Goal: Task Accomplishment & Management: Complete application form

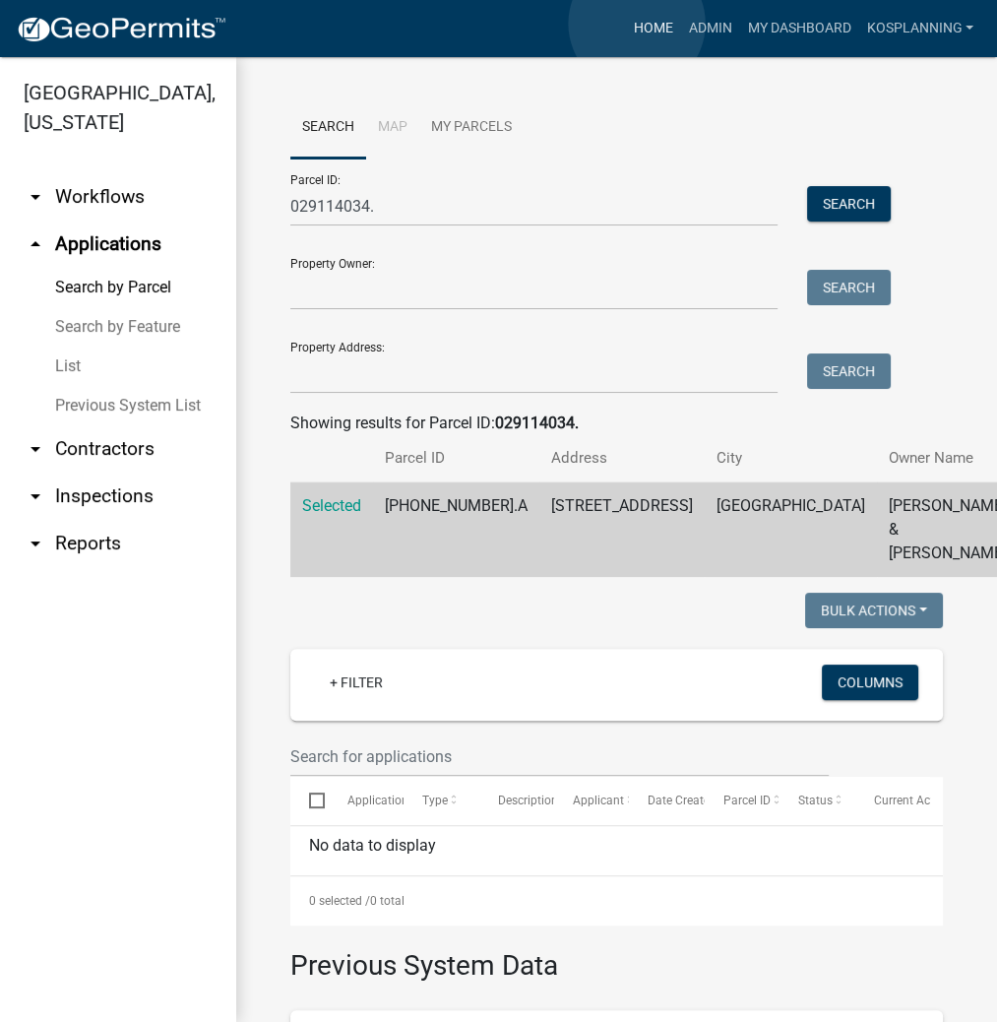
click at [638, 24] on link "Home" at bounding box center [652, 28] width 55 height 37
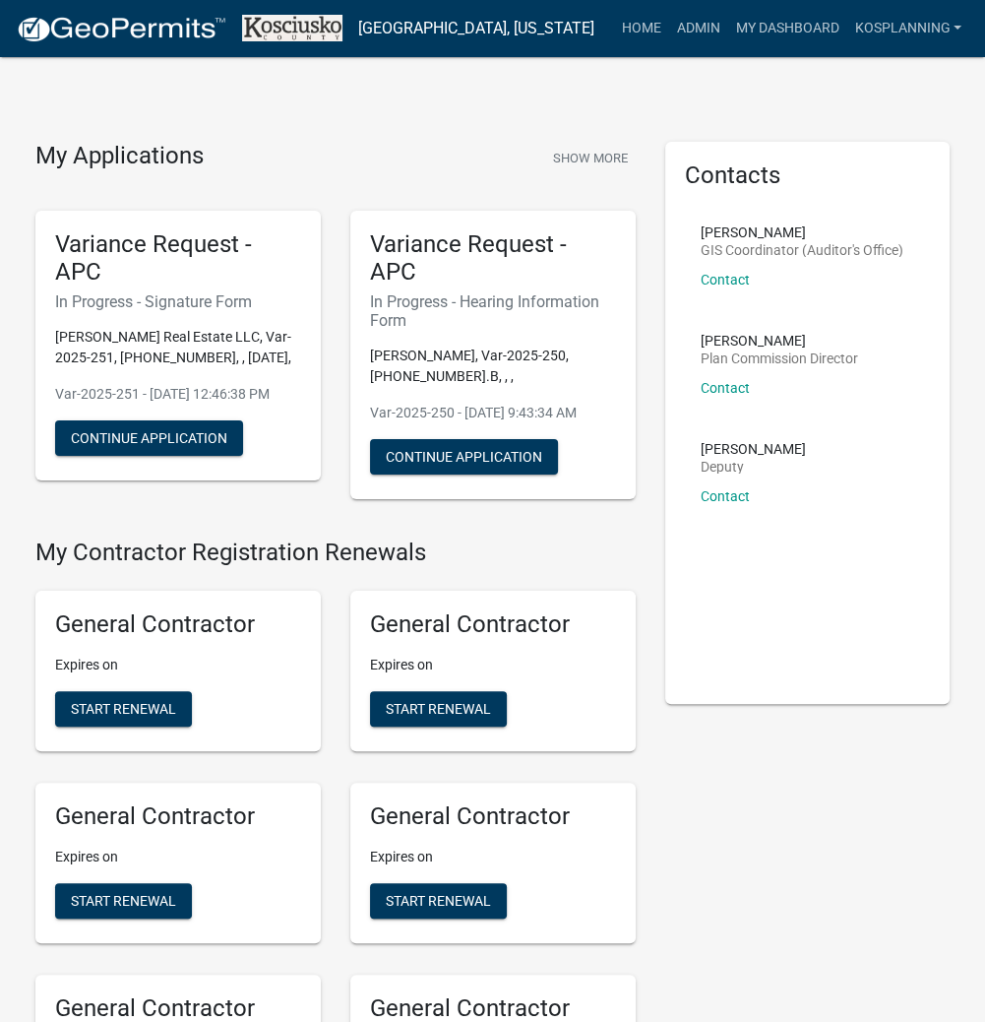
scroll to position [5307, 0]
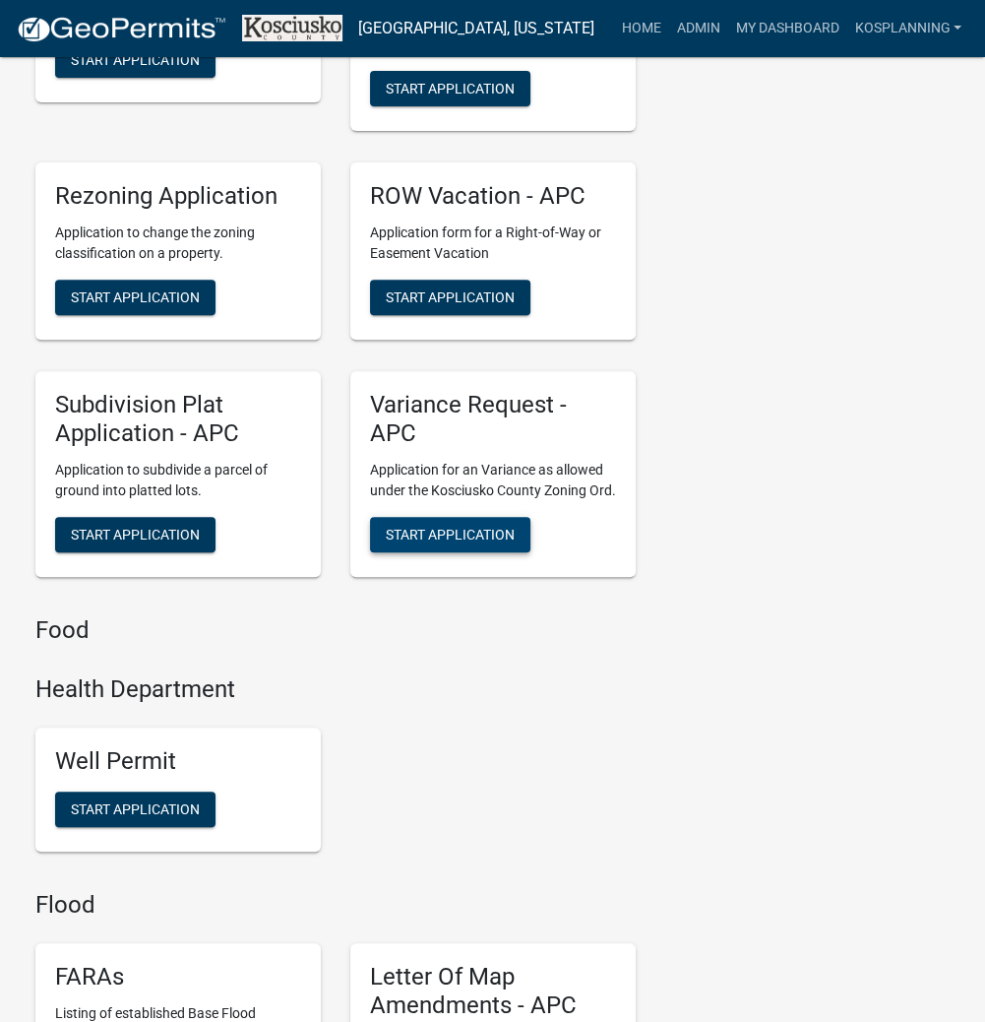
click at [461, 541] on span "Start Application" at bounding box center [450, 534] width 129 height 16
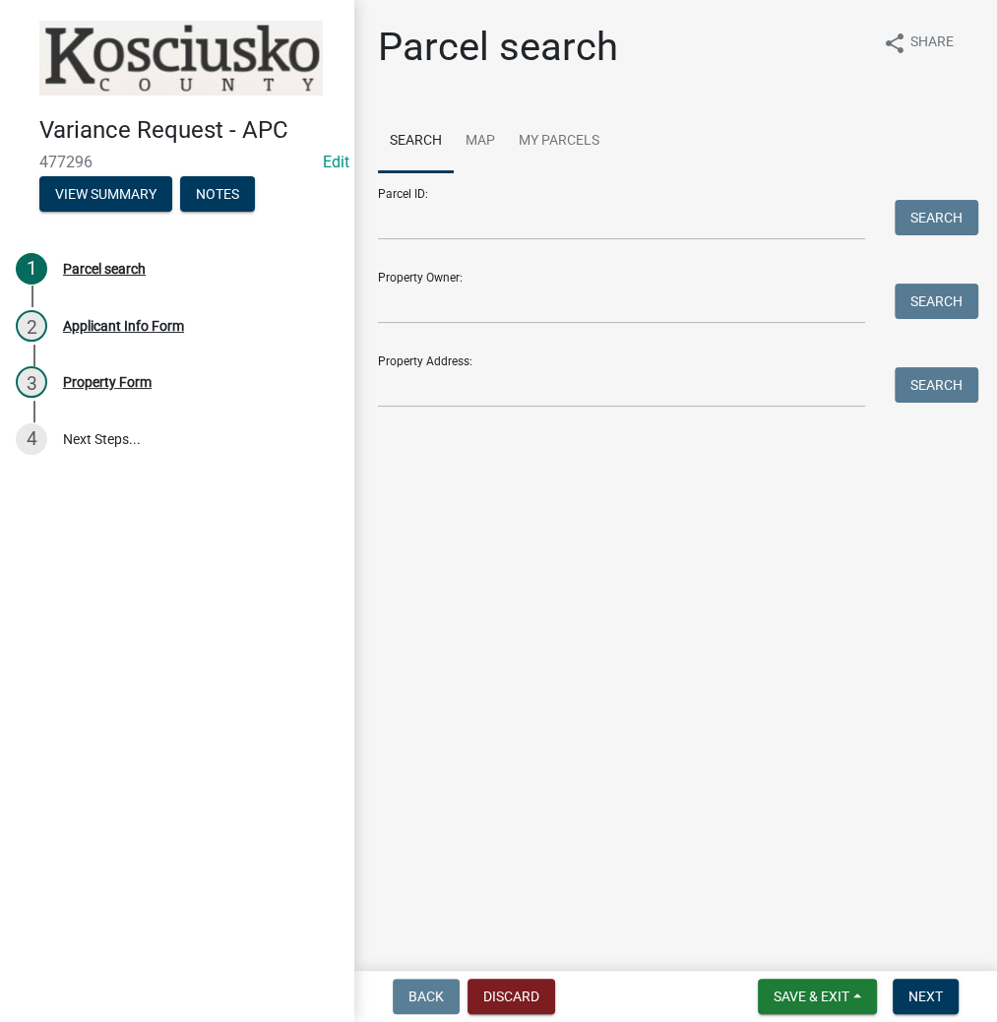
click at [493, 265] on div "Property Owner: Search" at bounding box center [673, 290] width 590 height 68
click at [444, 228] on input "Parcel ID:" at bounding box center [621, 220] width 487 height 40
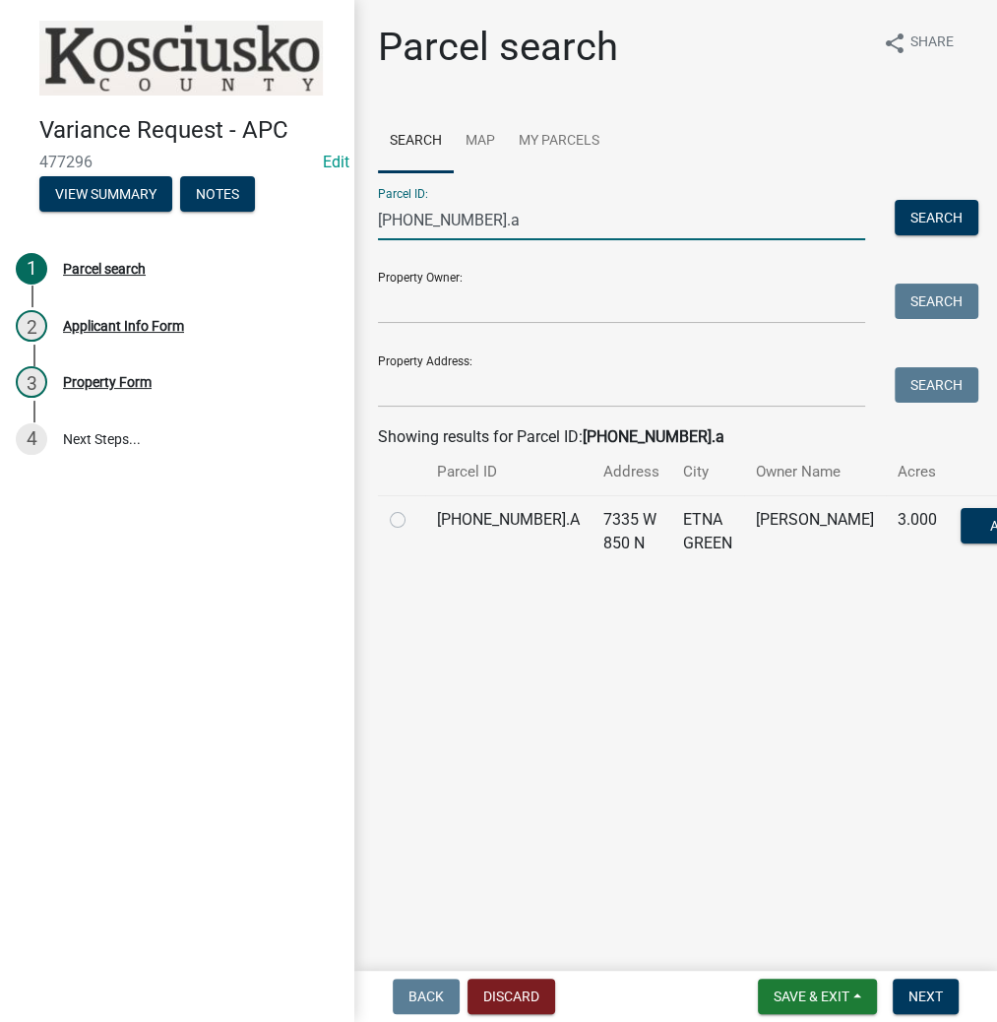
type input "[PHONE_NUMBER].a"
click at [413, 508] on label at bounding box center [413, 508] width 0 height 0
click at [413, 521] on input "radio" at bounding box center [419, 514] width 13 height 13
radio input "true"
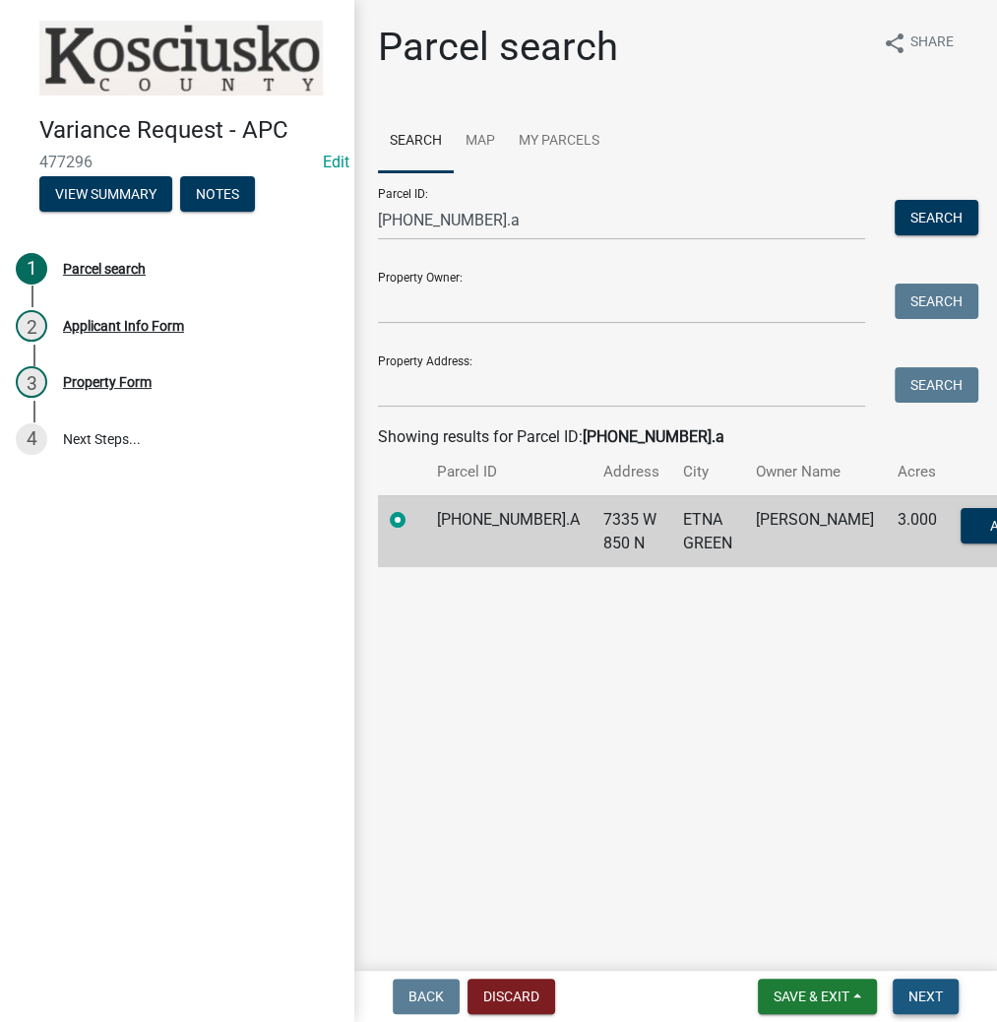
click at [909, 988] on span "Next" at bounding box center [925, 996] width 34 height 16
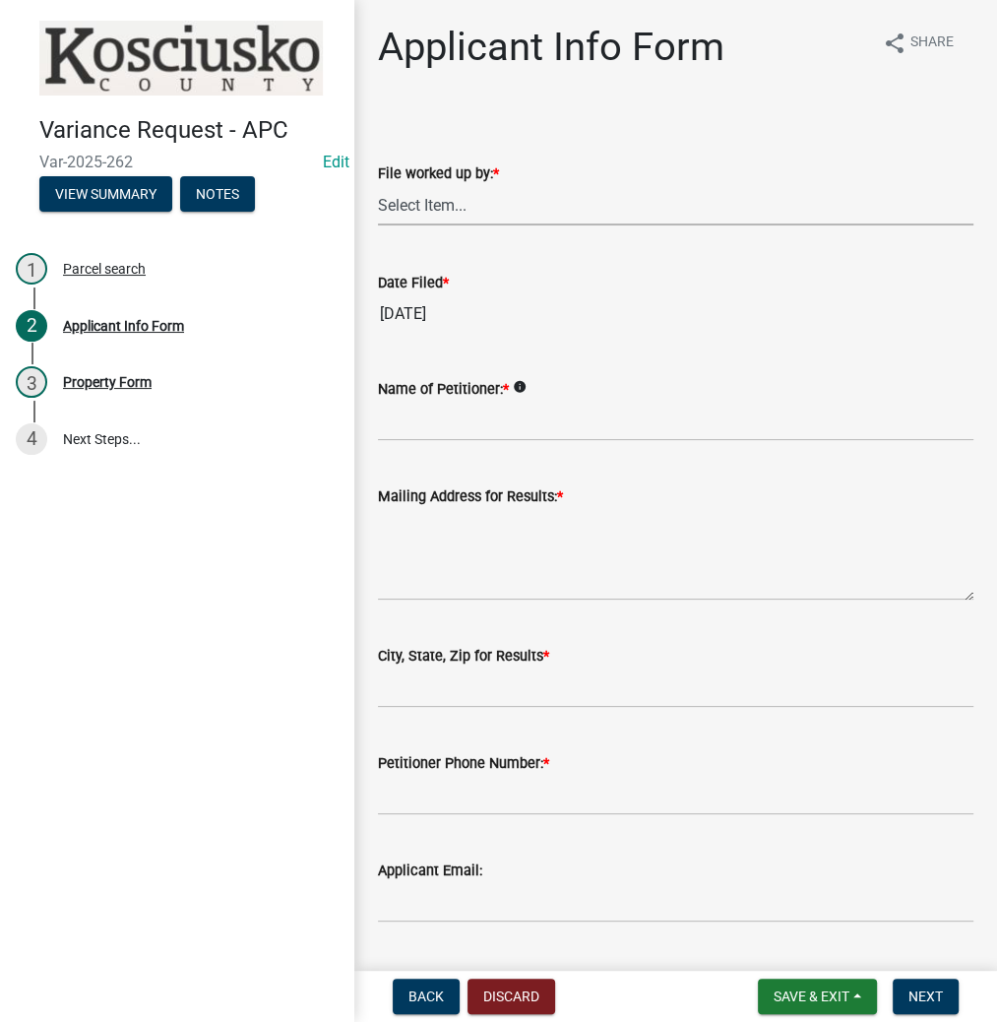
click at [511, 218] on select "Select Item... MMS LT AT CS [PERSON_NAME]" at bounding box center [675, 205] width 595 height 40
click at [378, 185] on select "Select Item... MMS LT AT CS [PERSON_NAME]" at bounding box center [675, 205] width 595 height 40
select select "fc758b50-acba-4166-9f24-5248f0f78016"
click at [455, 406] on input "Name of Petitioner: *" at bounding box center [675, 421] width 595 height 40
type input "[PERSON_NAME]"
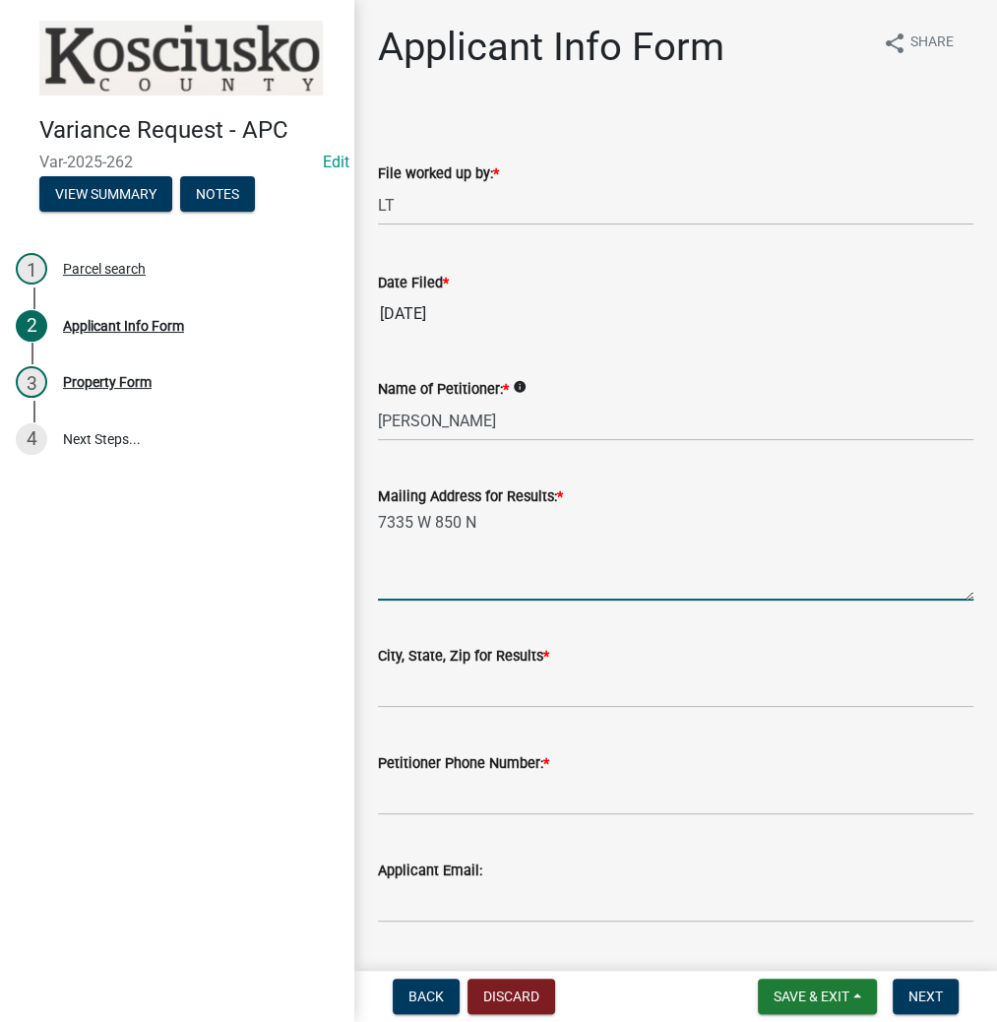
type textarea "7335 W 850 N"
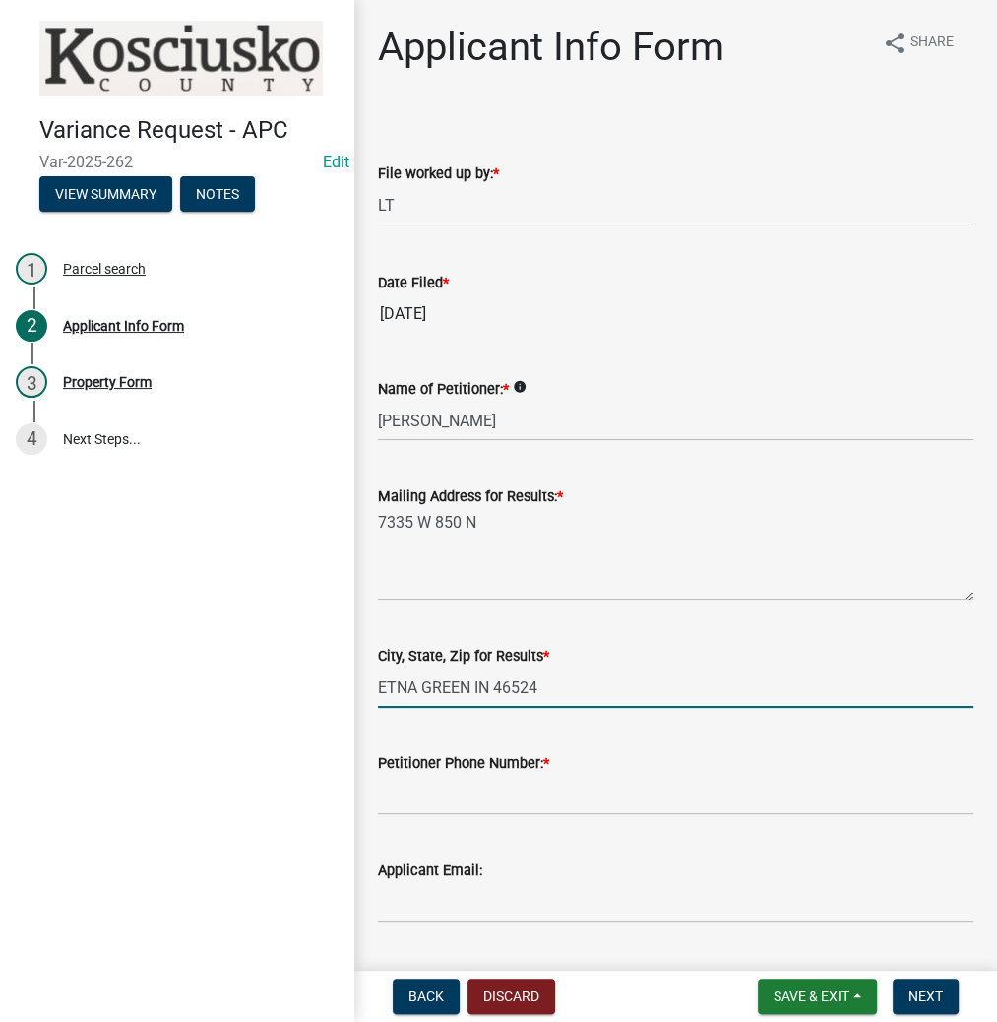
type input "ETNA GREEN IN 46524"
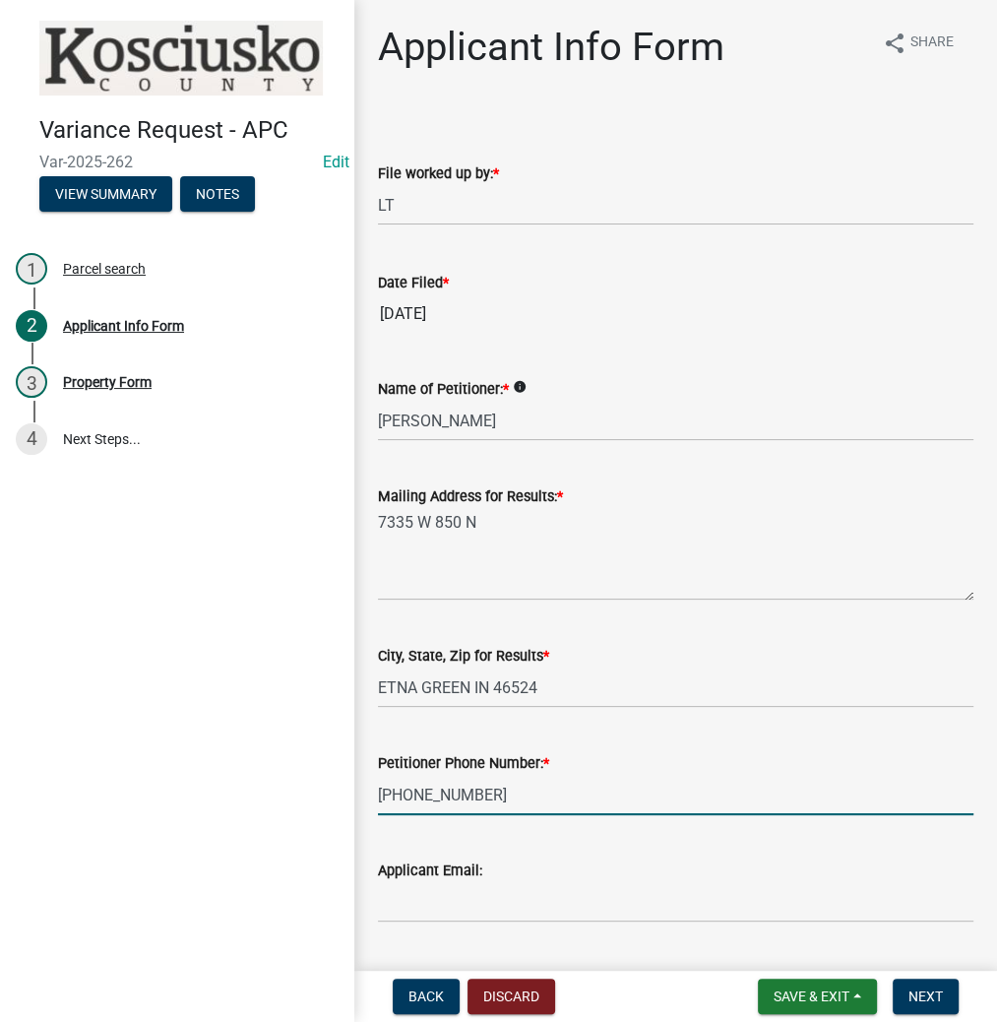
type input "[PHONE_NUMBER]"
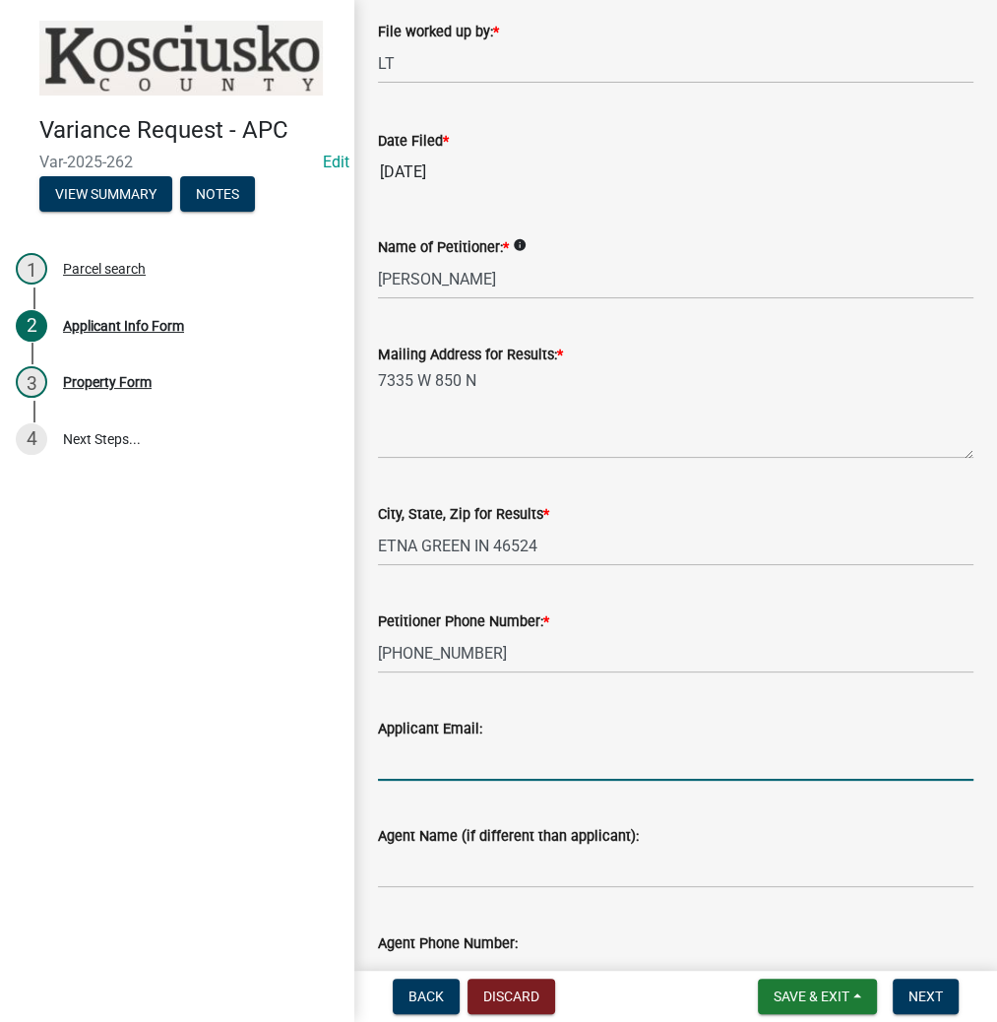
scroll to position [374, 0]
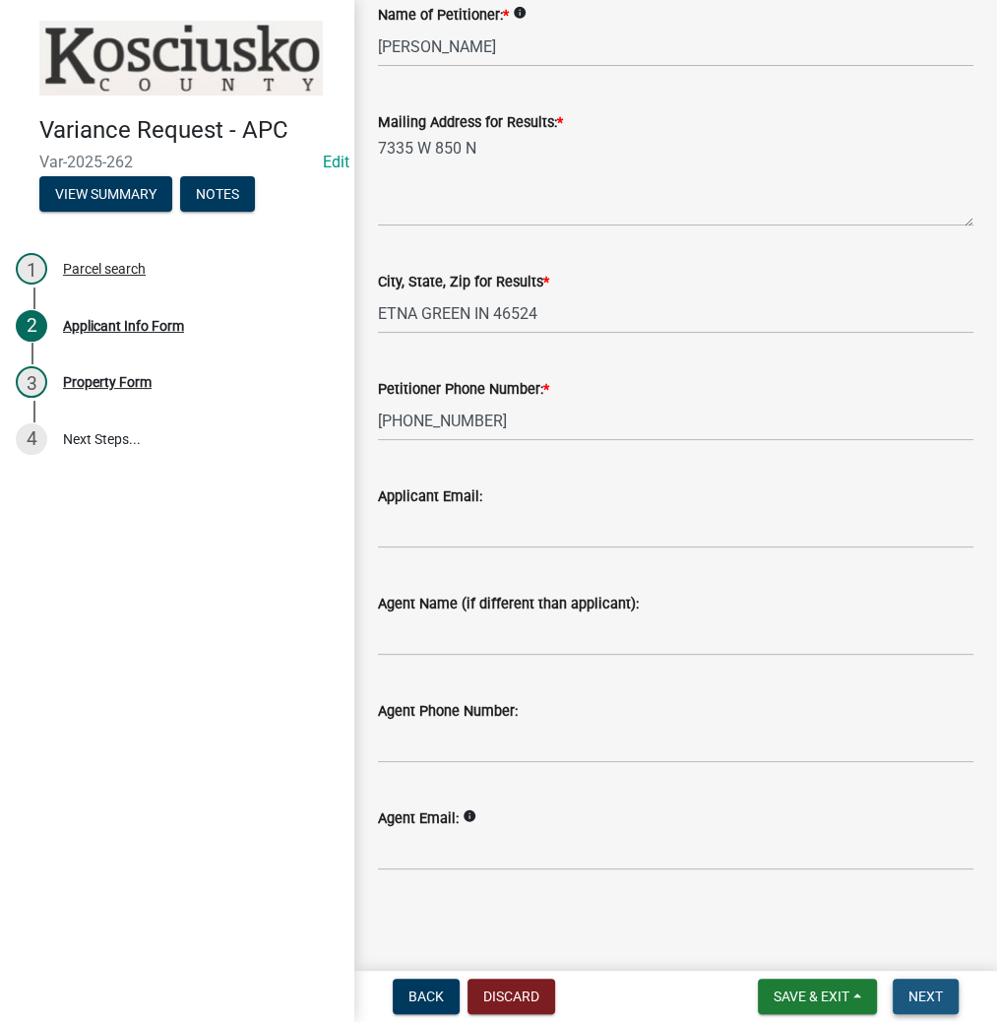
click at [934, 991] on span "Next" at bounding box center [925, 996] width 34 height 16
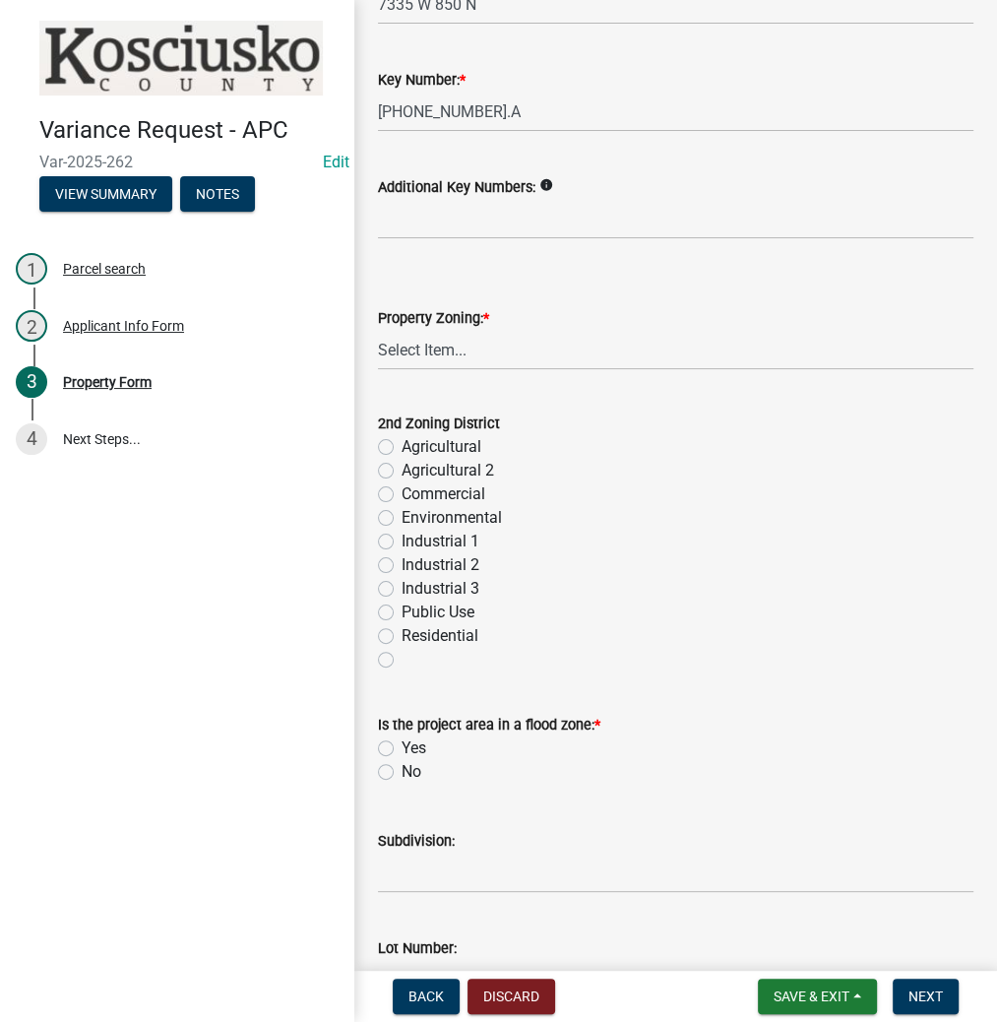
scroll to position [630, 0]
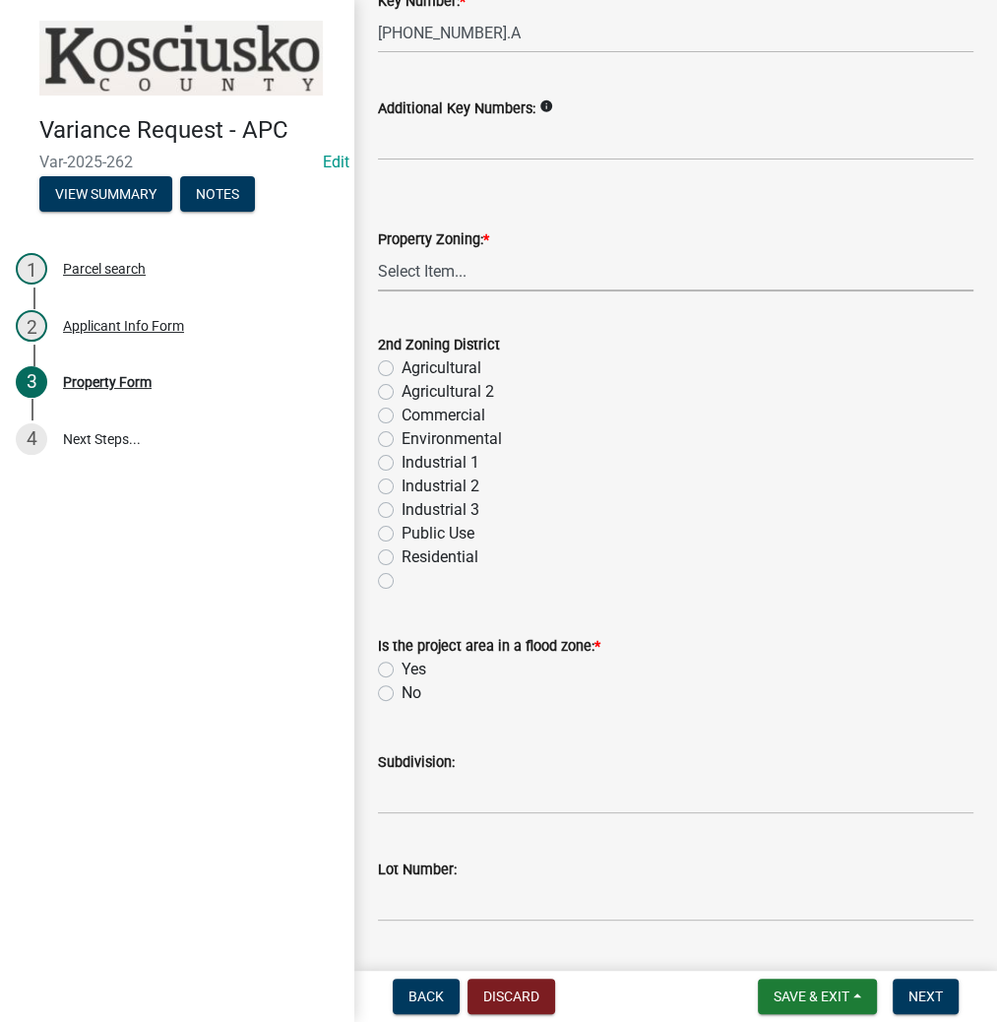
click at [456, 263] on select "Select Item... Agricultural Agricultural 2 Commercial Environmental Industrial …" at bounding box center [675, 271] width 595 height 40
click at [378, 251] on select "Select Item... Agricultural Agricultural 2 Commercial Environmental Industrial …" at bounding box center [675, 271] width 595 height 40
select select "ea119d11-e52e-4559-b746-af06211fe819"
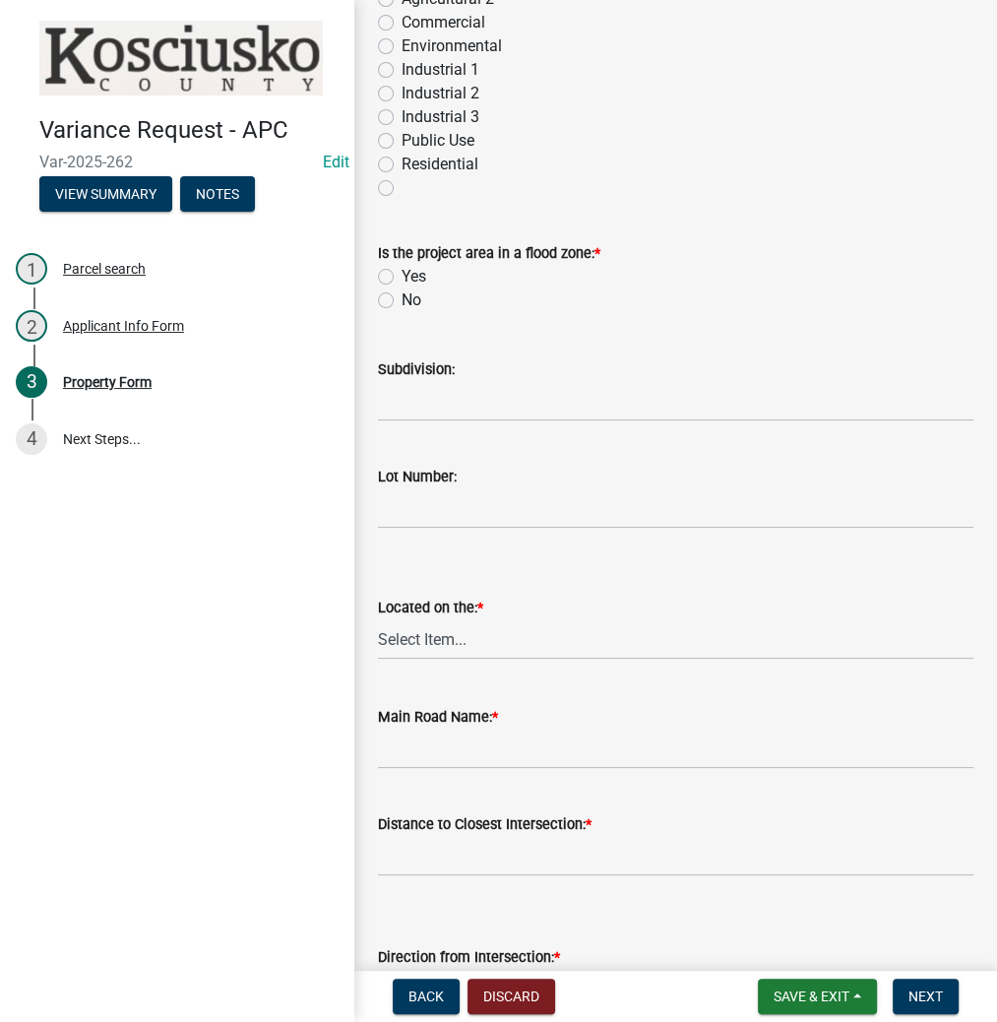
scroll to position [1024, 0]
click at [468, 640] on select "Select Item... North Northeast Northwest South Southeast Southwest [GEOGRAPHIC_…" at bounding box center [675, 638] width 595 height 40
click at [378, 618] on select "Select Item... North Northeast Northwest South Southeast Southwest [GEOGRAPHIC_…" at bounding box center [675, 638] width 595 height 40
select select "d8c320fa-3fd0-4fe1-af08-bb647ef17508"
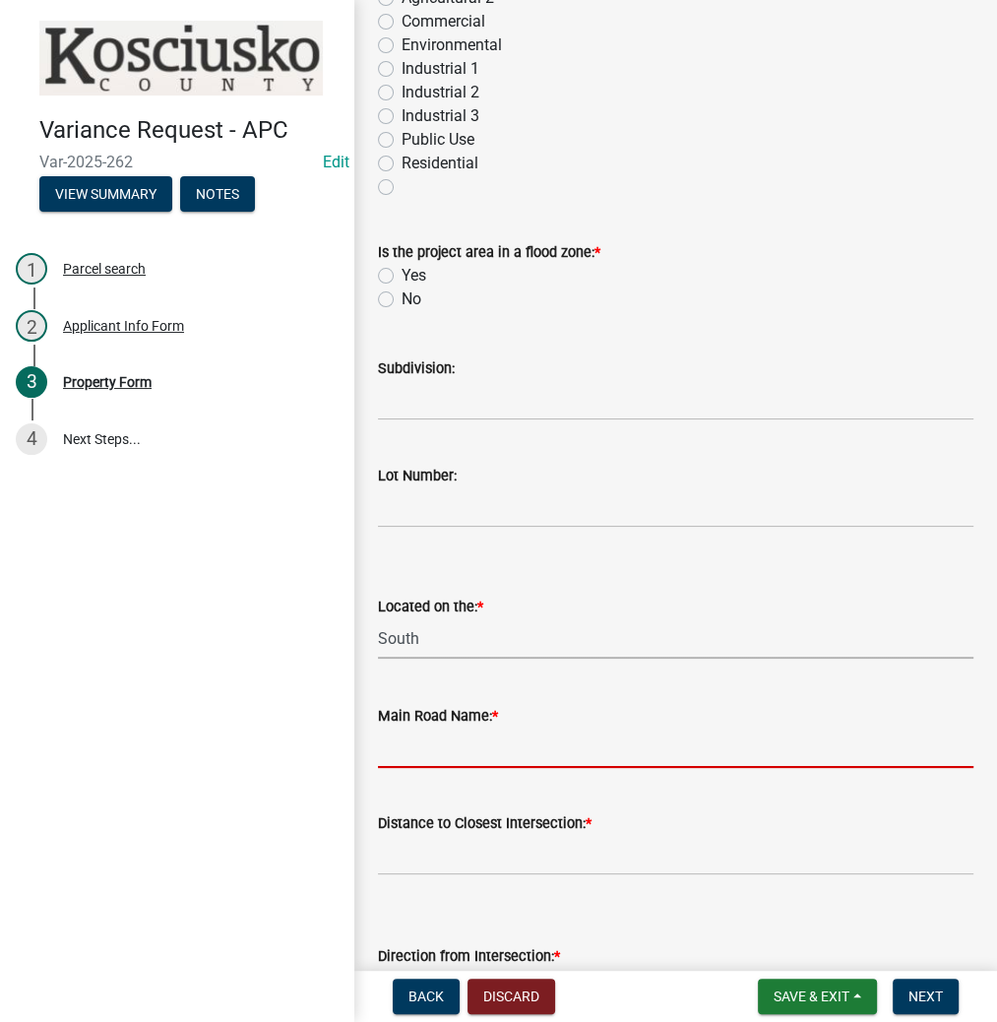
click at [444, 746] on input "Main Road Name: *" at bounding box center [675, 747] width 595 height 40
type input "850 N"
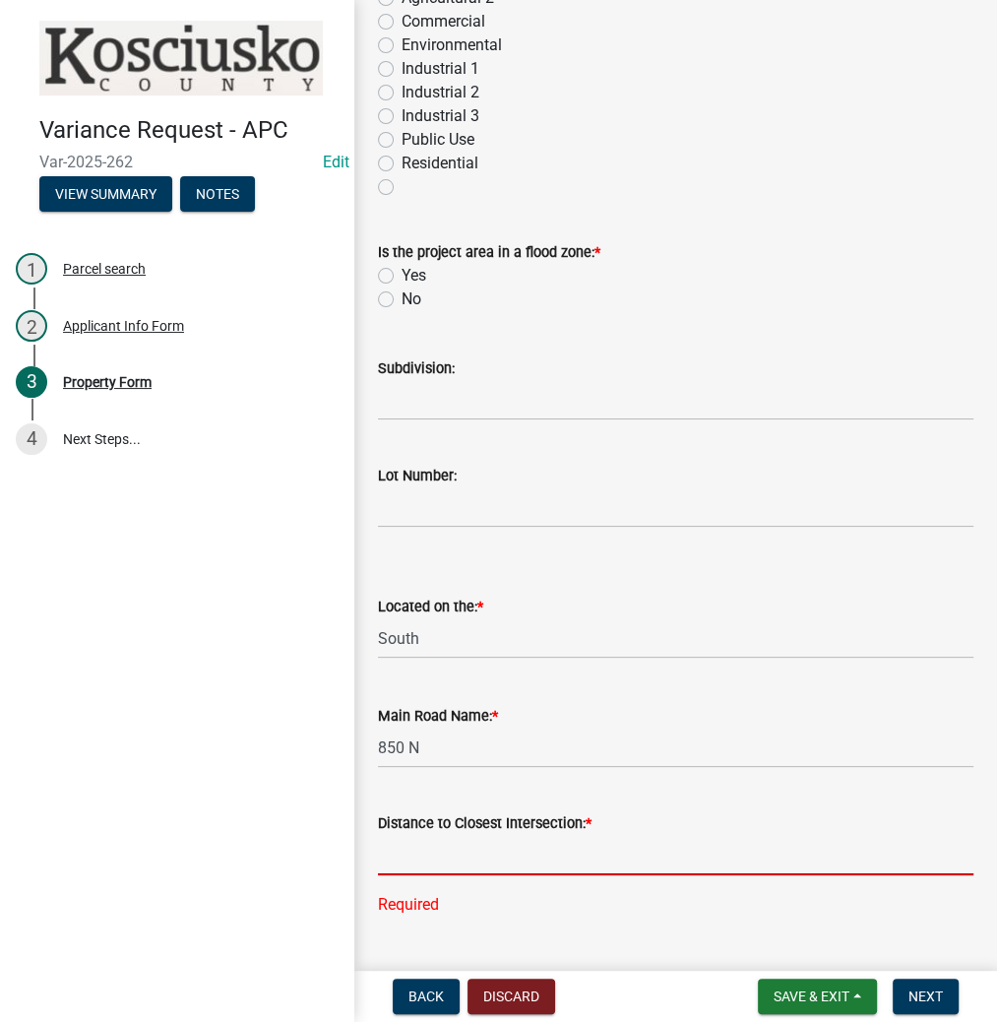
click at [518, 855] on input "text" at bounding box center [675, 855] width 595 height 40
type input "1657"
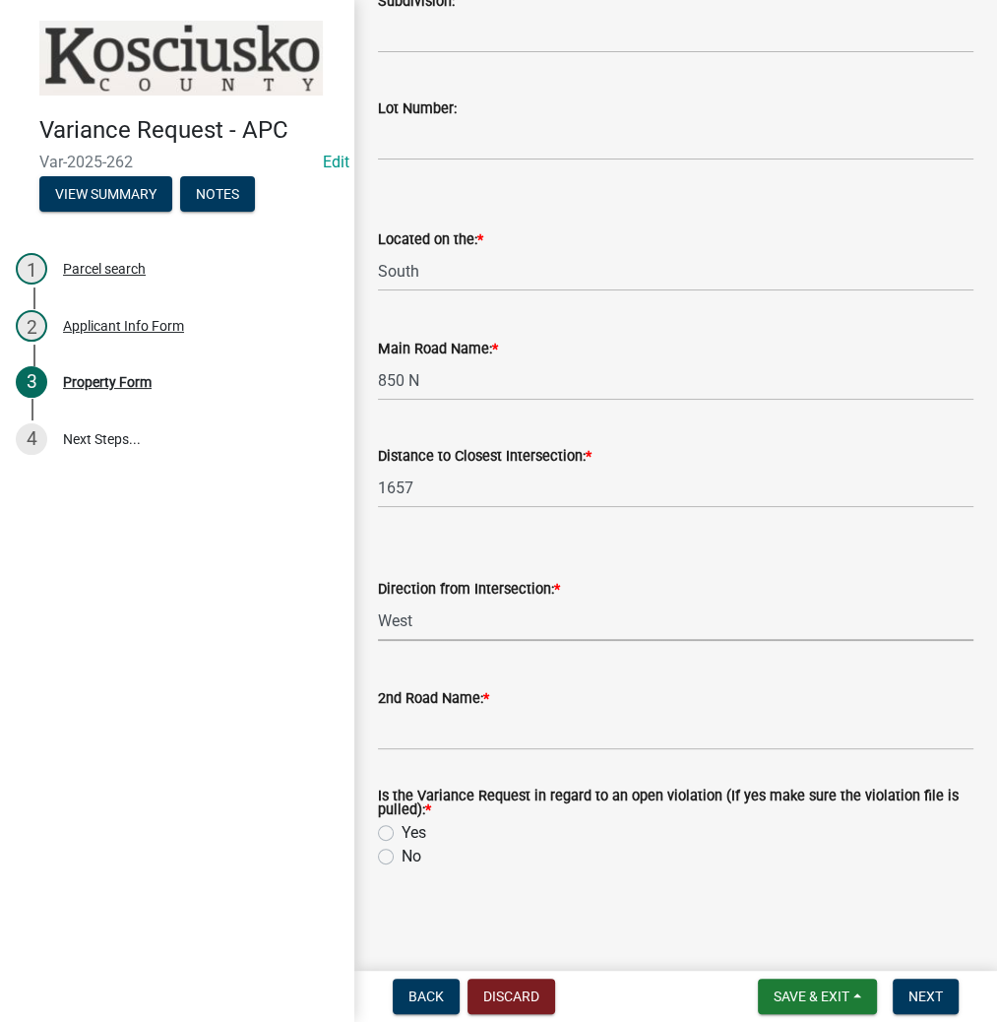
select select "b983368b-bd6c-49f0-a245-937c986c7d91"
type input "700 W"
click at [402, 844] on input "No" at bounding box center [408, 850] width 13 height 13
radio input "true"
click at [930, 992] on span "Next" at bounding box center [925, 996] width 34 height 16
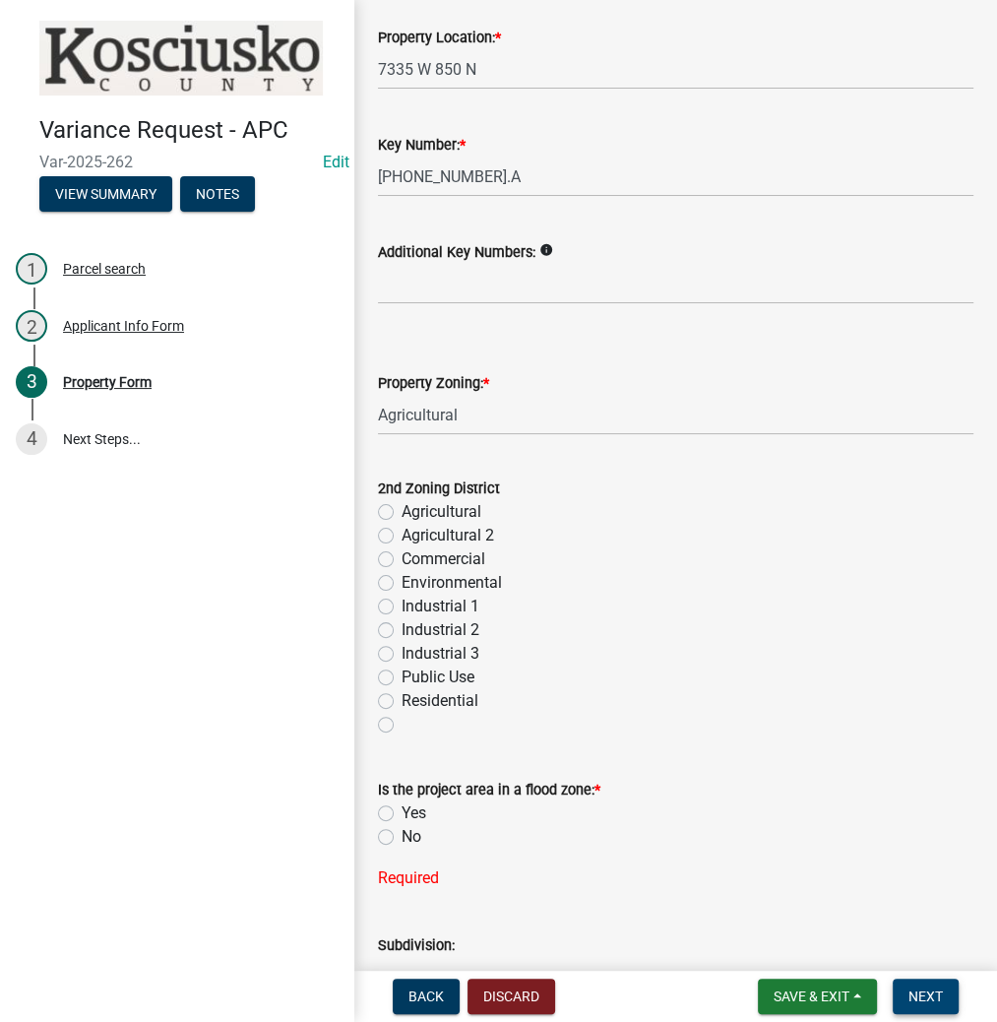
scroll to position [644, 0]
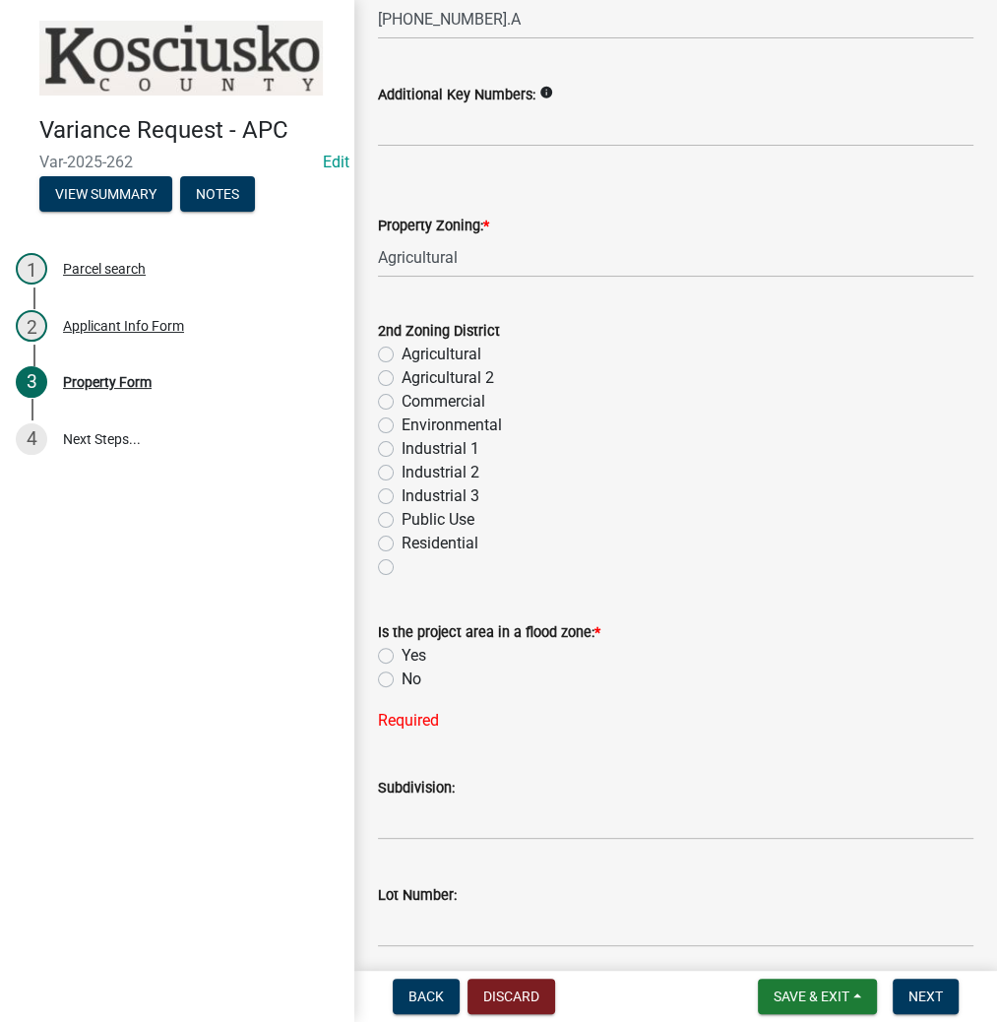
click at [402, 679] on label "No" at bounding box center [412, 679] width 20 height 24
click at [402, 679] on input "No" at bounding box center [408, 673] width 13 height 13
radio input "true"
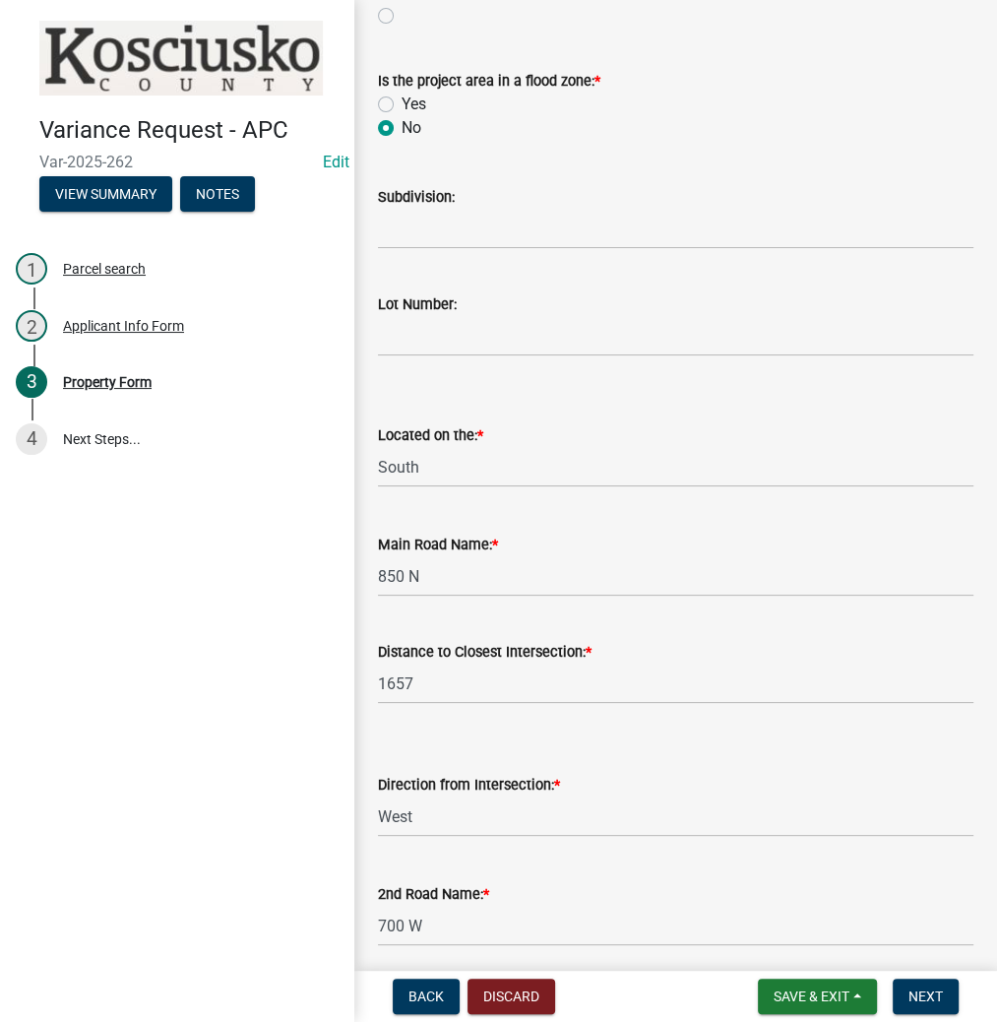
scroll to position [1392, 0]
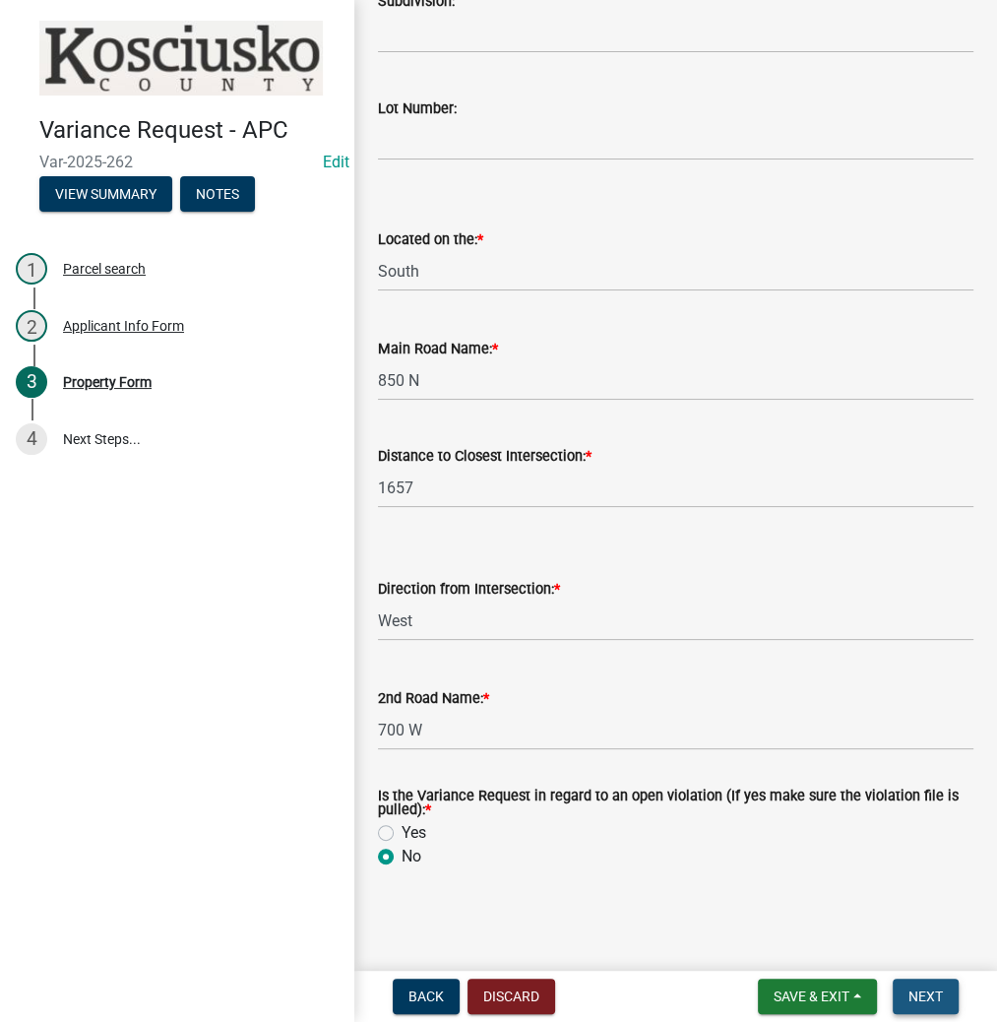
click at [933, 995] on span "Next" at bounding box center [925, 996] width 34 height 16
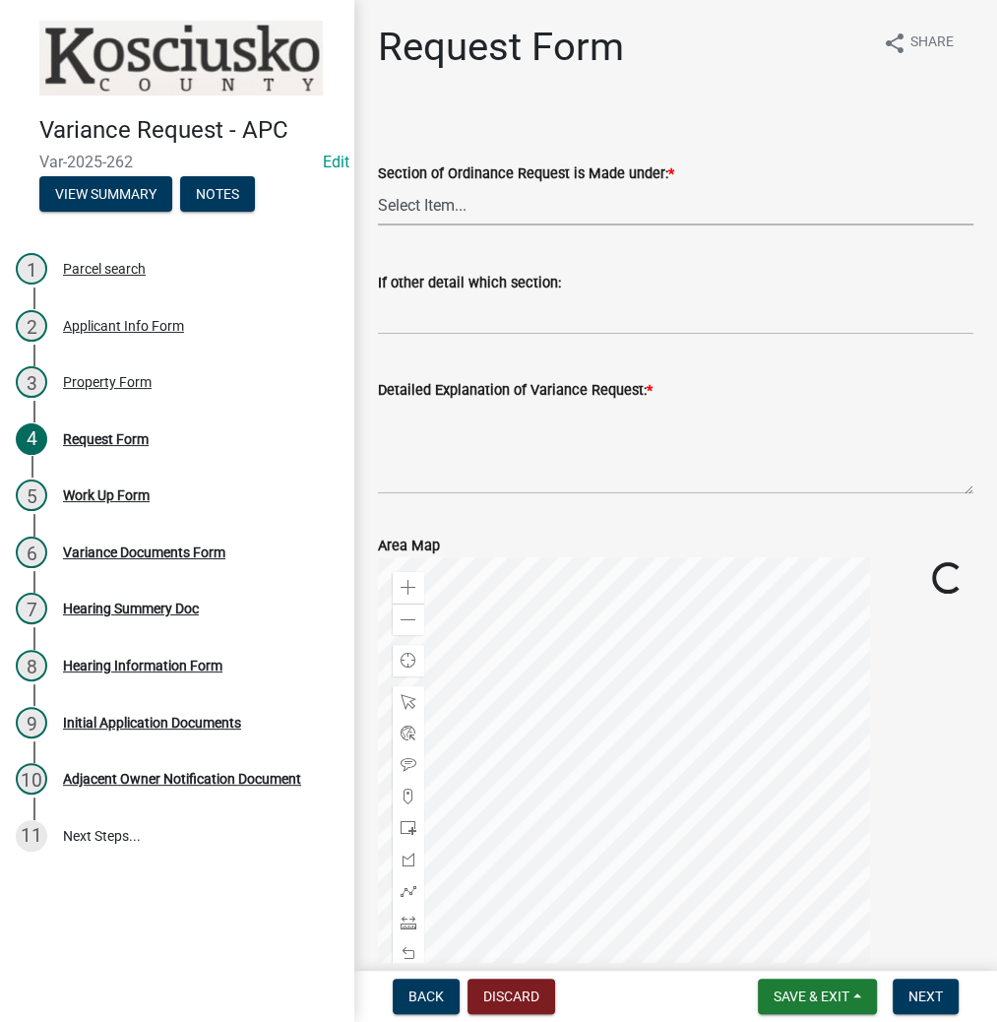
click at [470, 207] on select "Select Item... 2.10 I1 Criteria 2.11 I2 Criteria I3 Criteria 2.15 Lot and Yard …" at bounding box center [675, 205] width 595 height 40
click at [378, 185] on select "Select Item... 2.10 I1 Criteria 2.11 I2 Criteria I3 Criteria 2.15 Lot and Yard …" at bounding box center [675, 205] width 595 height 40
select select "77eb12f8-2a64-4a31-bfec-9b00716b2165"
click at [481, 436] on textarea "Detailed Explanation of Variance Request: *" at bounding box center [675, 448] width 595 height 93
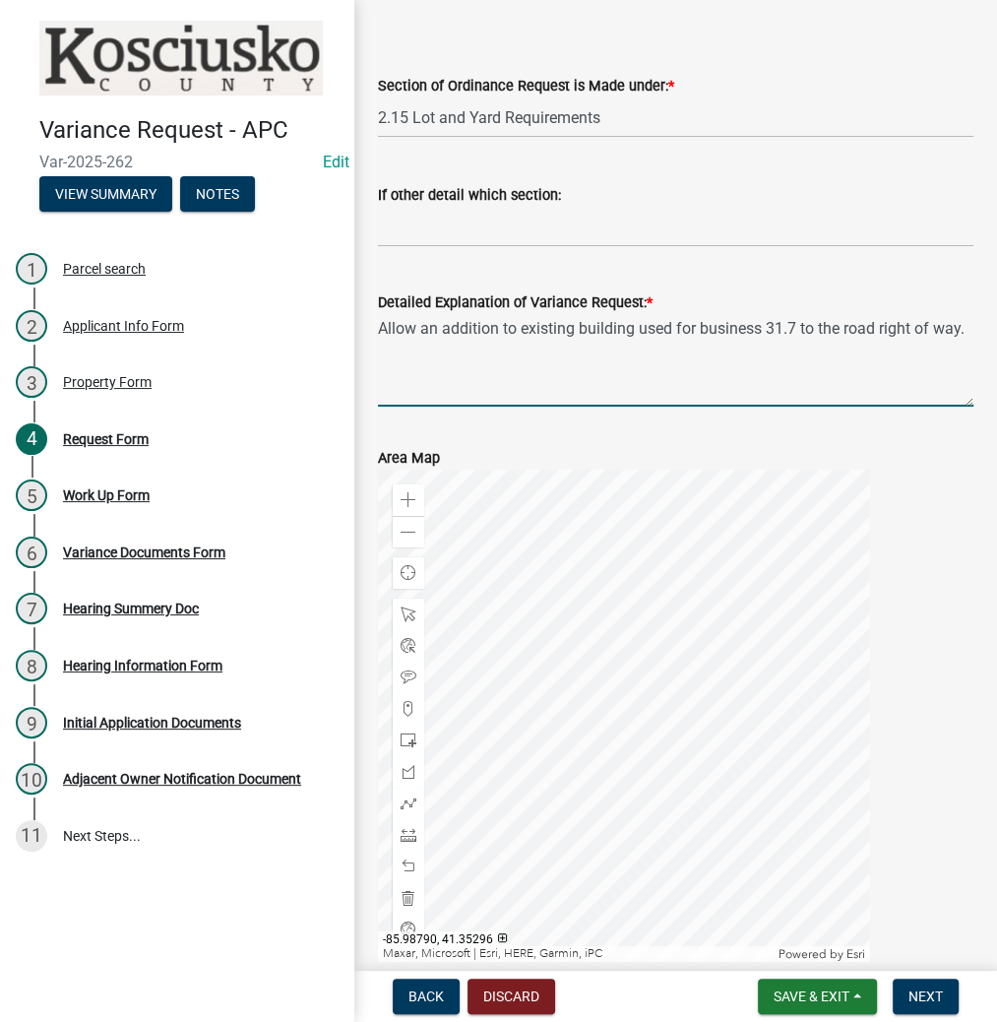
scroll to position [181, 0]
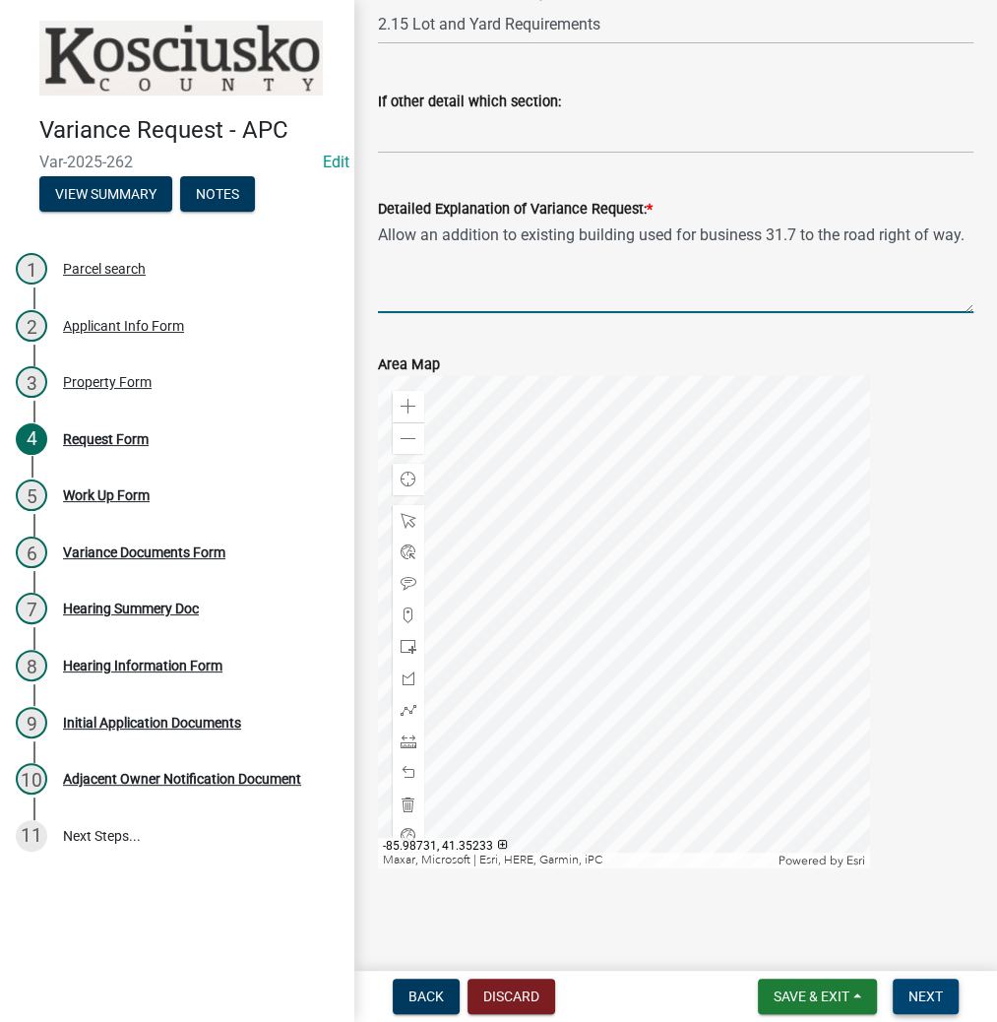
type textarea "Allow an addition to existing building used for business 31.7 to the road right…"
click at [917, 991] on span "Next" at bounding box center [925, 996] width 34 height 16
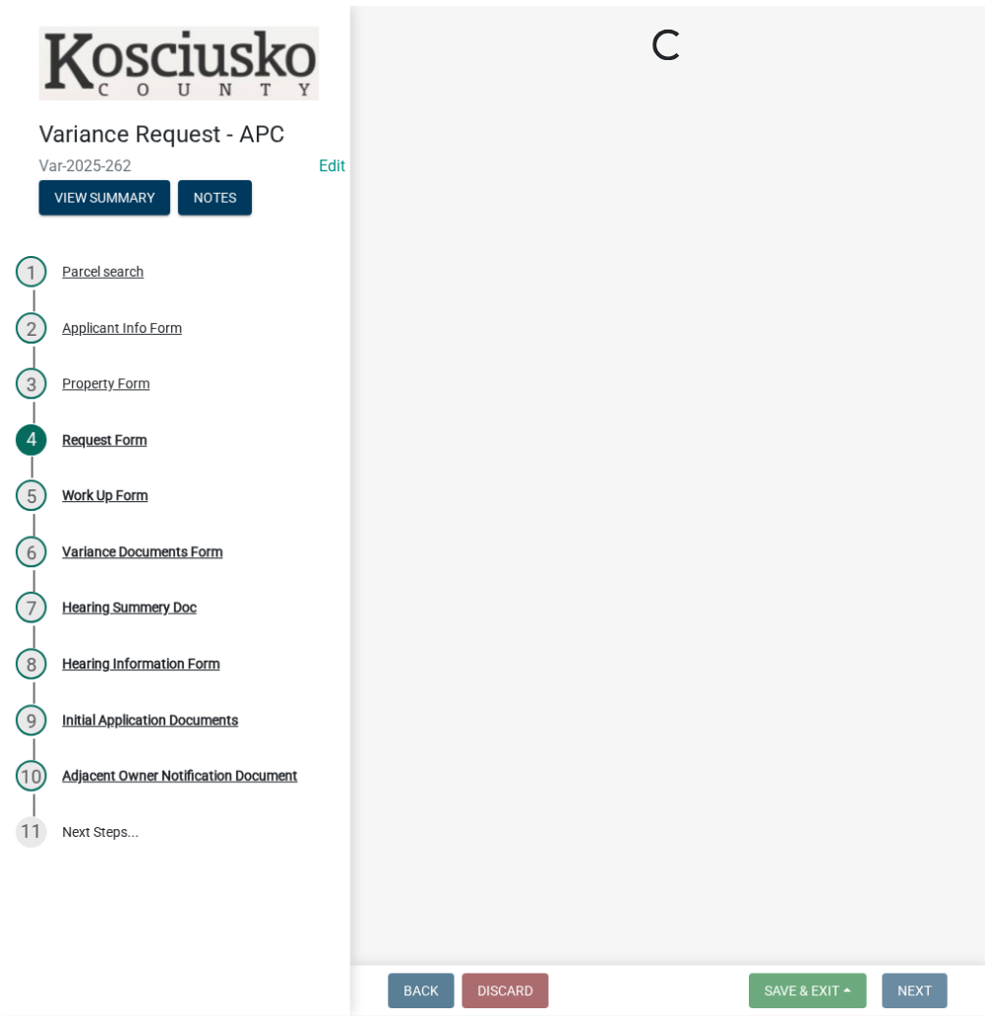
scroll to position [0, 0]
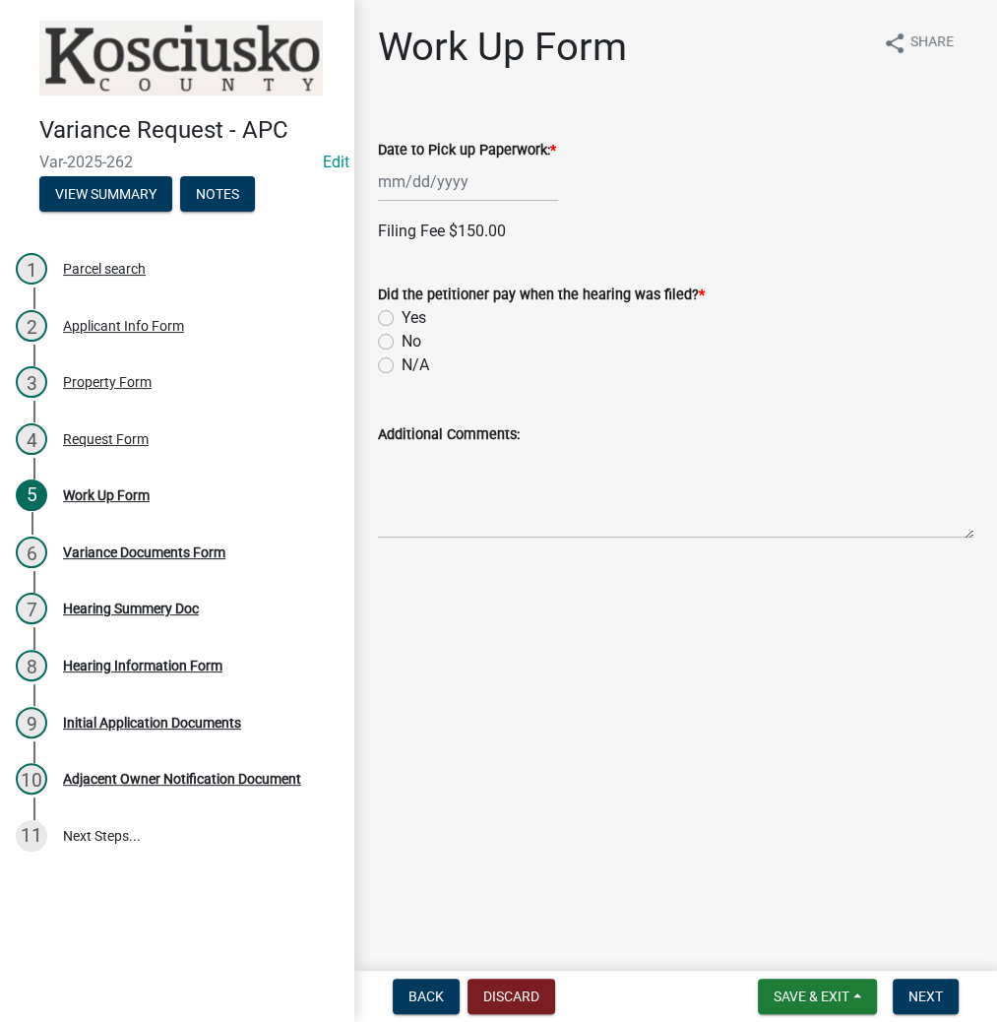
click at [413, 189] on div at bounding box center [468, 181] width 180 height 40
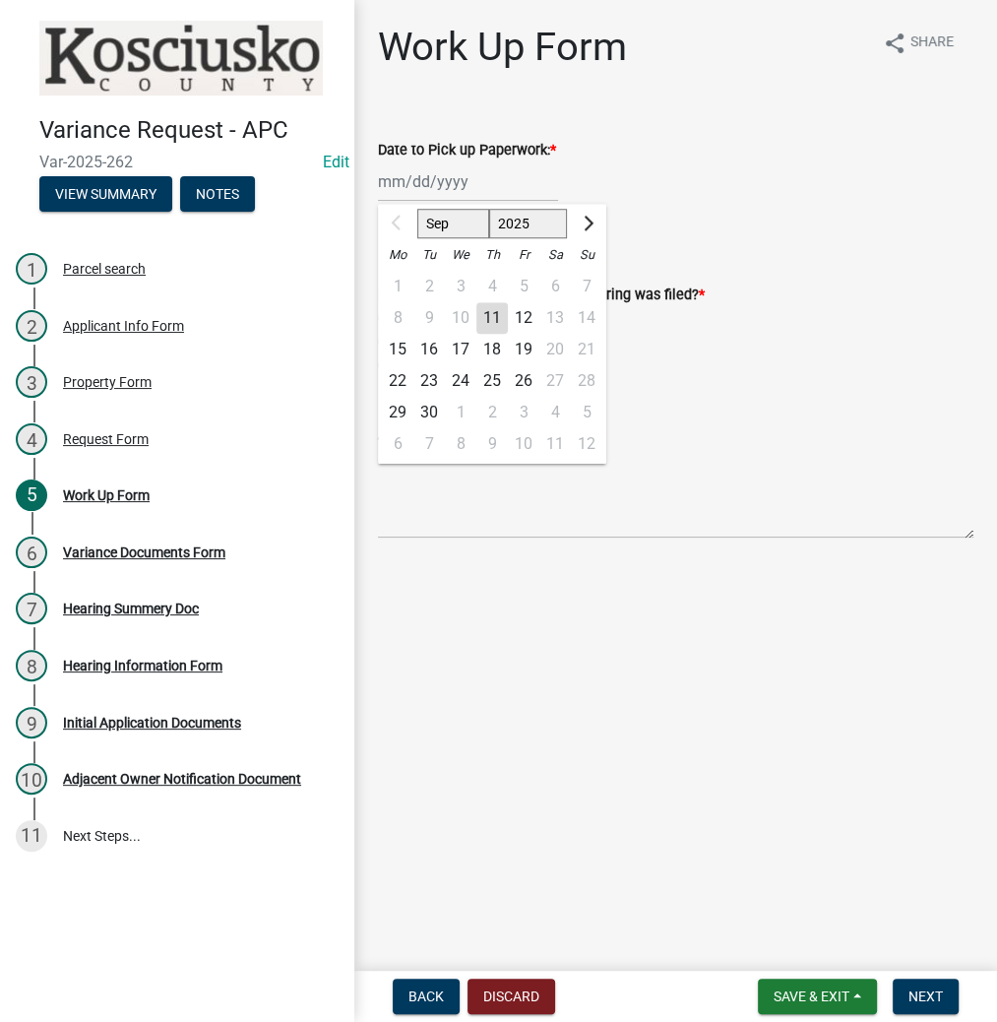
click at [398, 379] on div "22" at bounding box center [397, 380] width 31 height 31
type input "[DATE]"
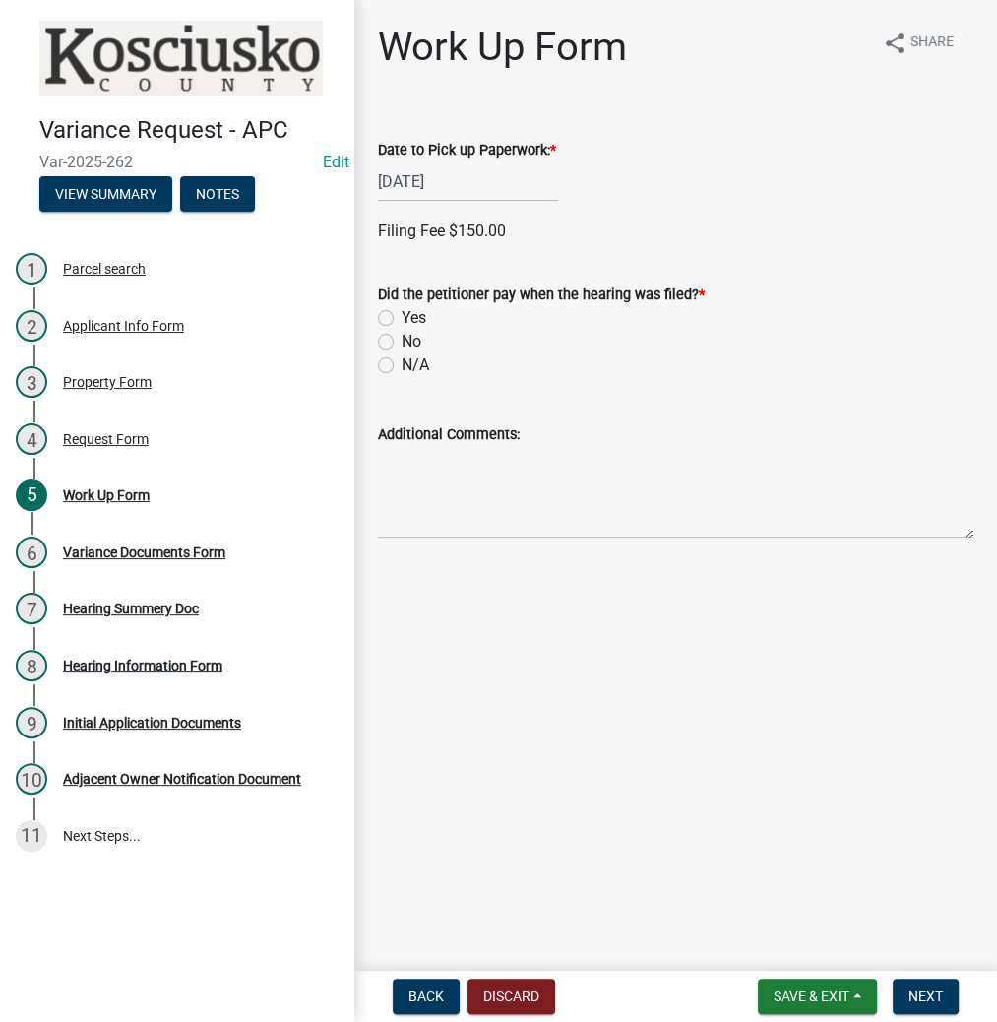
click at [402, 338] on label "No" at bounding box center [412, 342] width 20 height 24
click at [402, 338] on input "No" at bounding box center [408, 336] width 13 height 13
radio input "true"
click at [911, 994] on span "Next" at bounding box center [925, 996] width 34 height 16
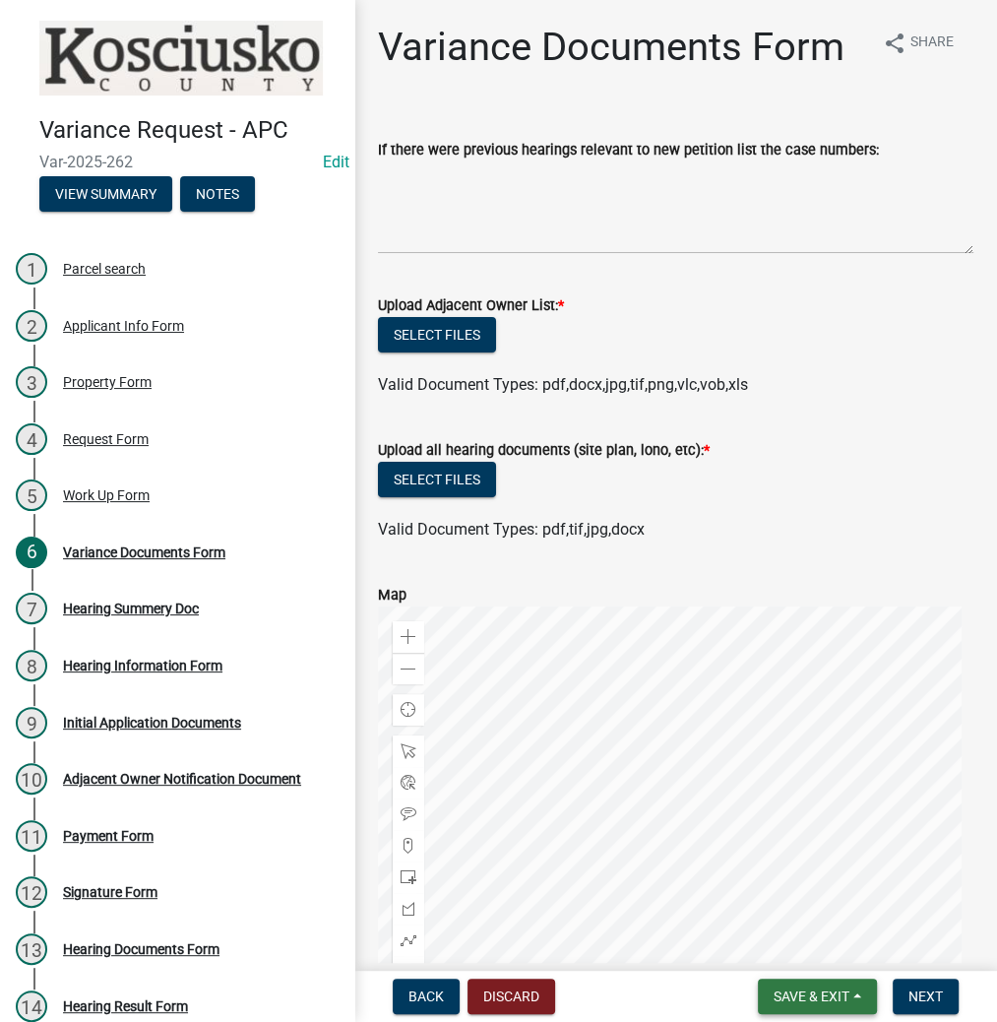
click at [795, 996] on span "Save & Exit" at bounding box center [812, 996] width 76 height 16
click at [769, 947] on button "Save & Exit" at bounding box center [797, 944] width 157 height 47
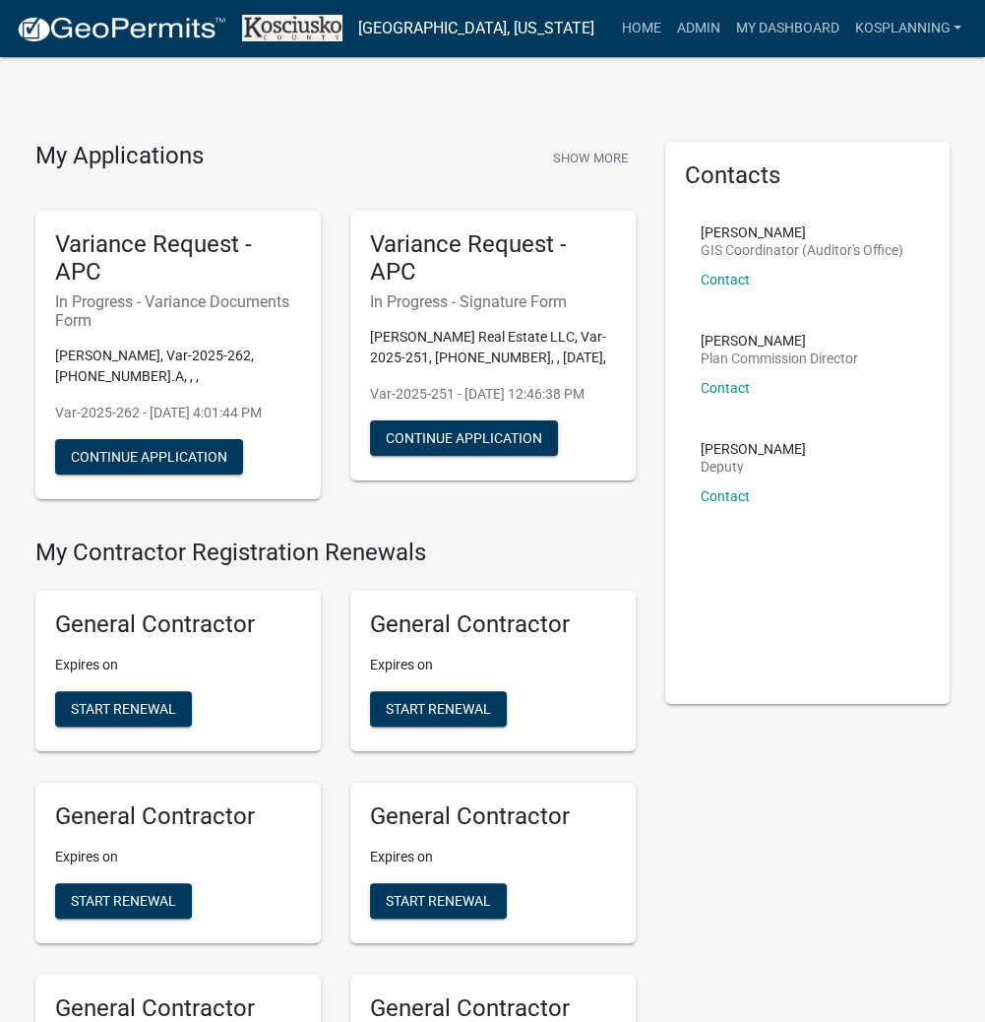
scroll to position [4798, 0]
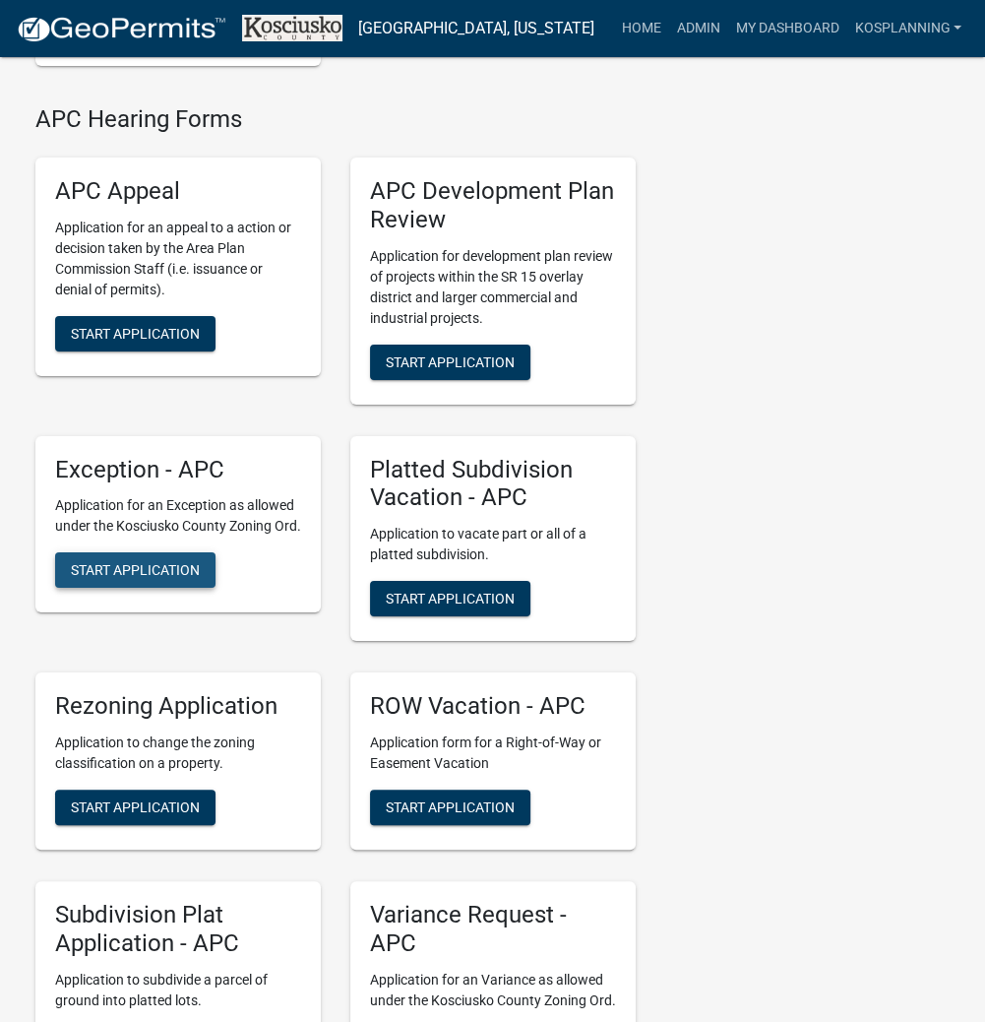
click at [122, 588] on button "Start Application" at bounding box center [135, 569] width 160 height 35
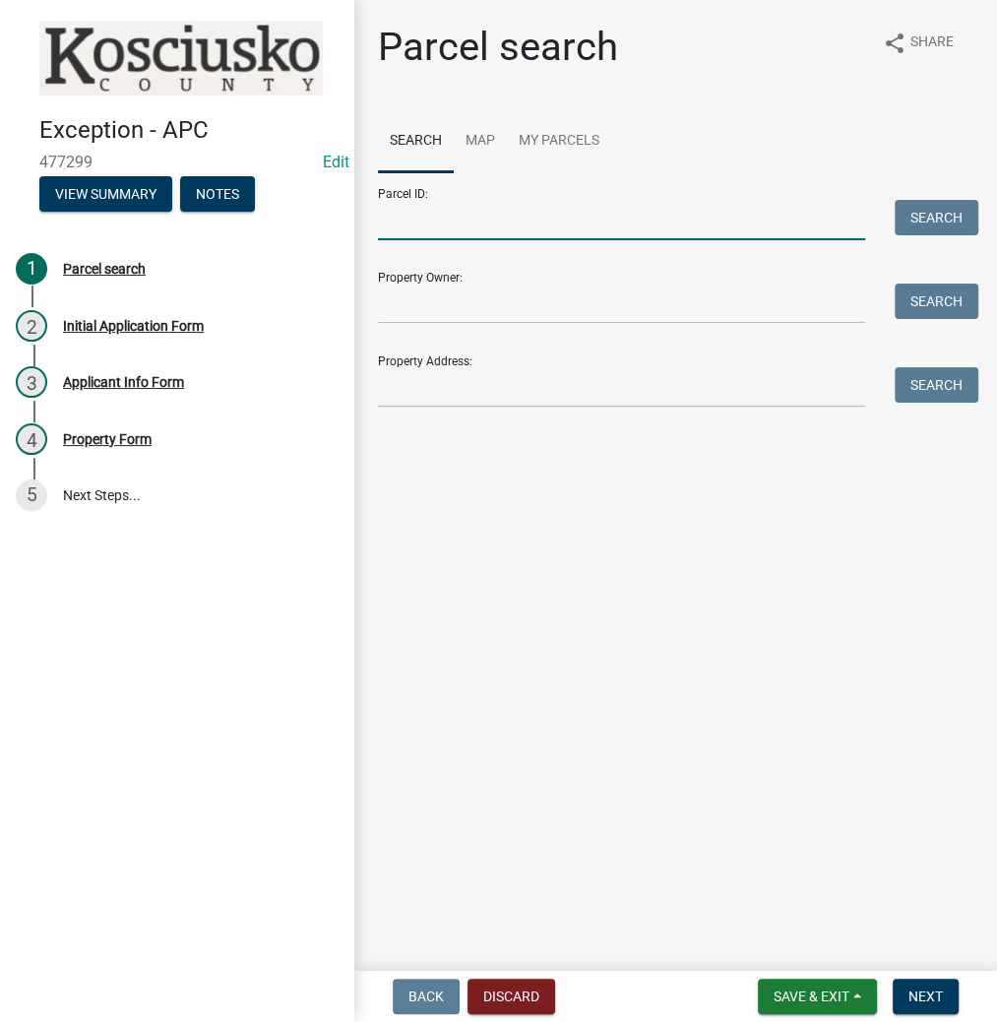
click at [506, 221] on input "Parcel ID:" at bounding box center [621, 220] width 487 height 40
click at [544, 205] on input "Parcel ID:" at bounding box center [621, 220] width 487 height 40
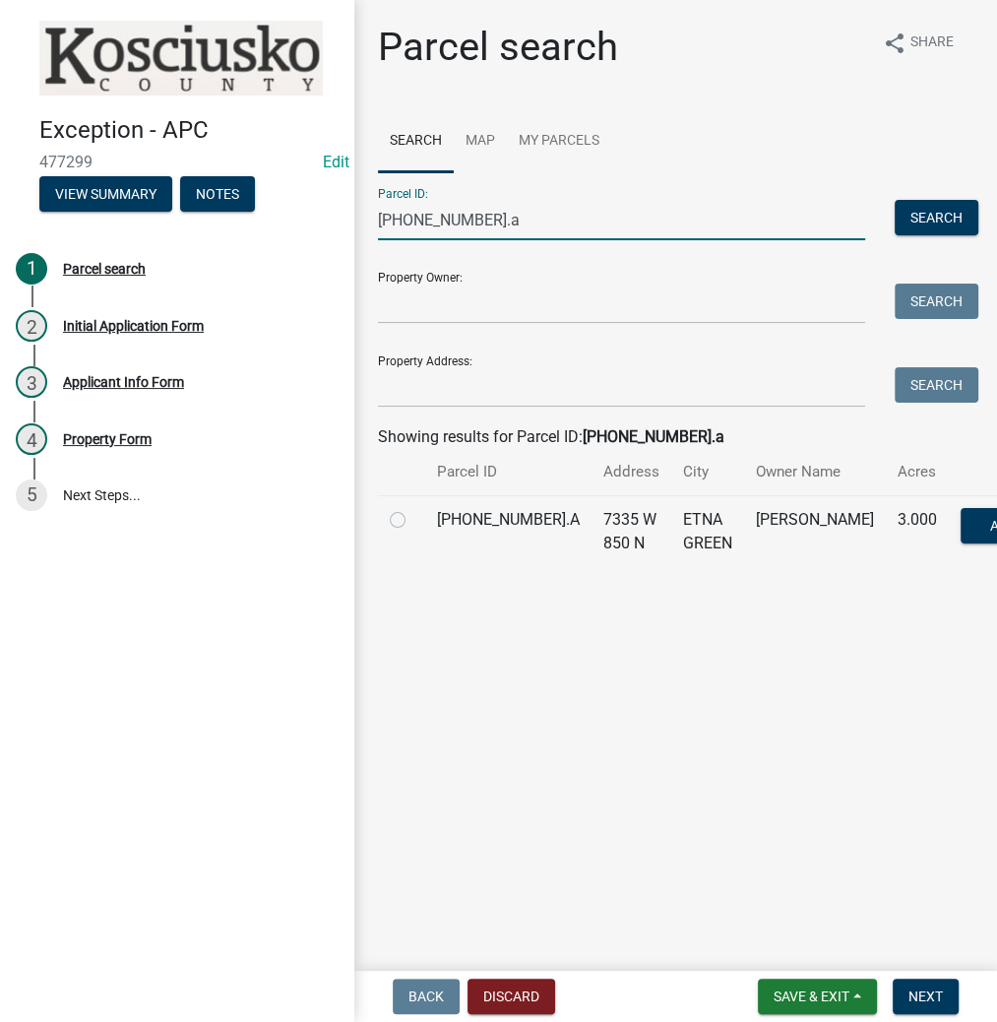
type input "[PHONE_NUMBER].a"
click at [413, 508] on label at bounding box center [413, 508] width 0 height 0
click at [413, 521] on input "radio" at bounding box center [419, 514] width 13 height 13
radio input "true"
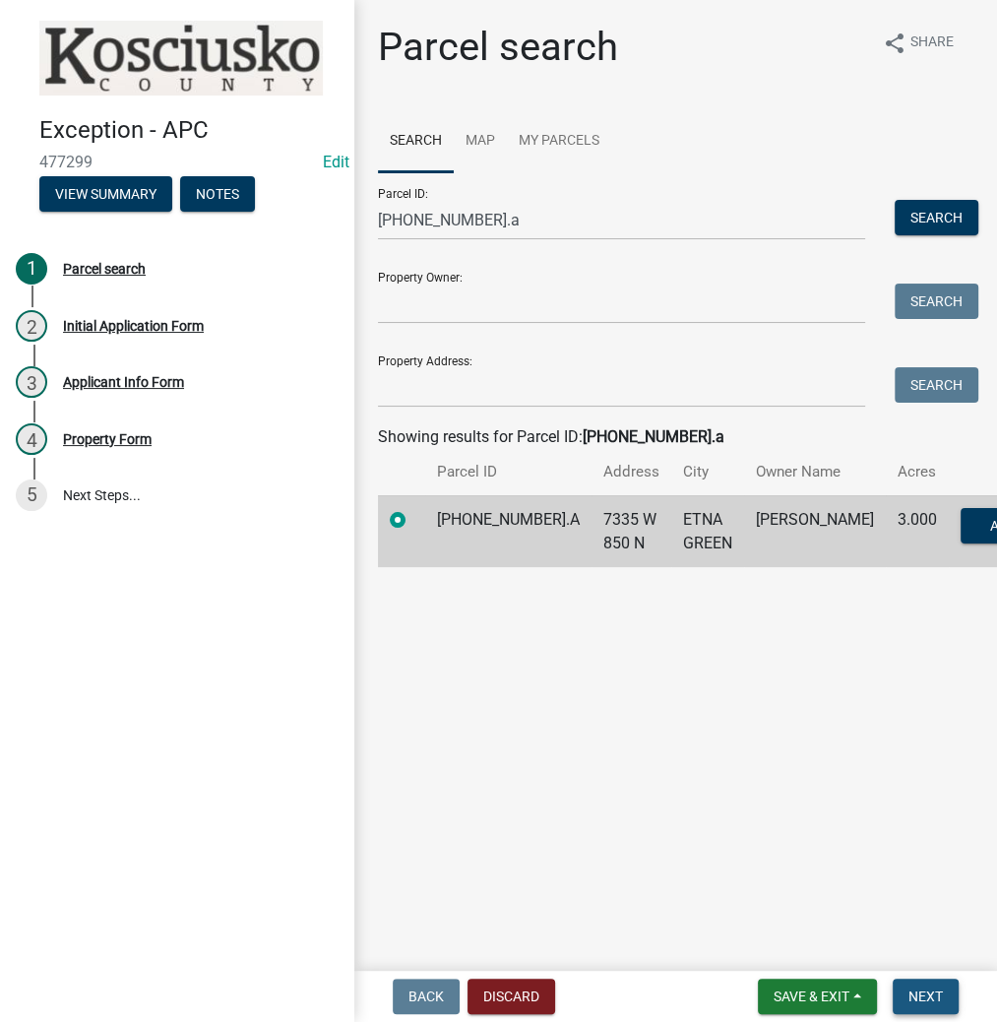
click at [913, 1000] on span "Next" at bounding box center [925, 996] width 34 height 16
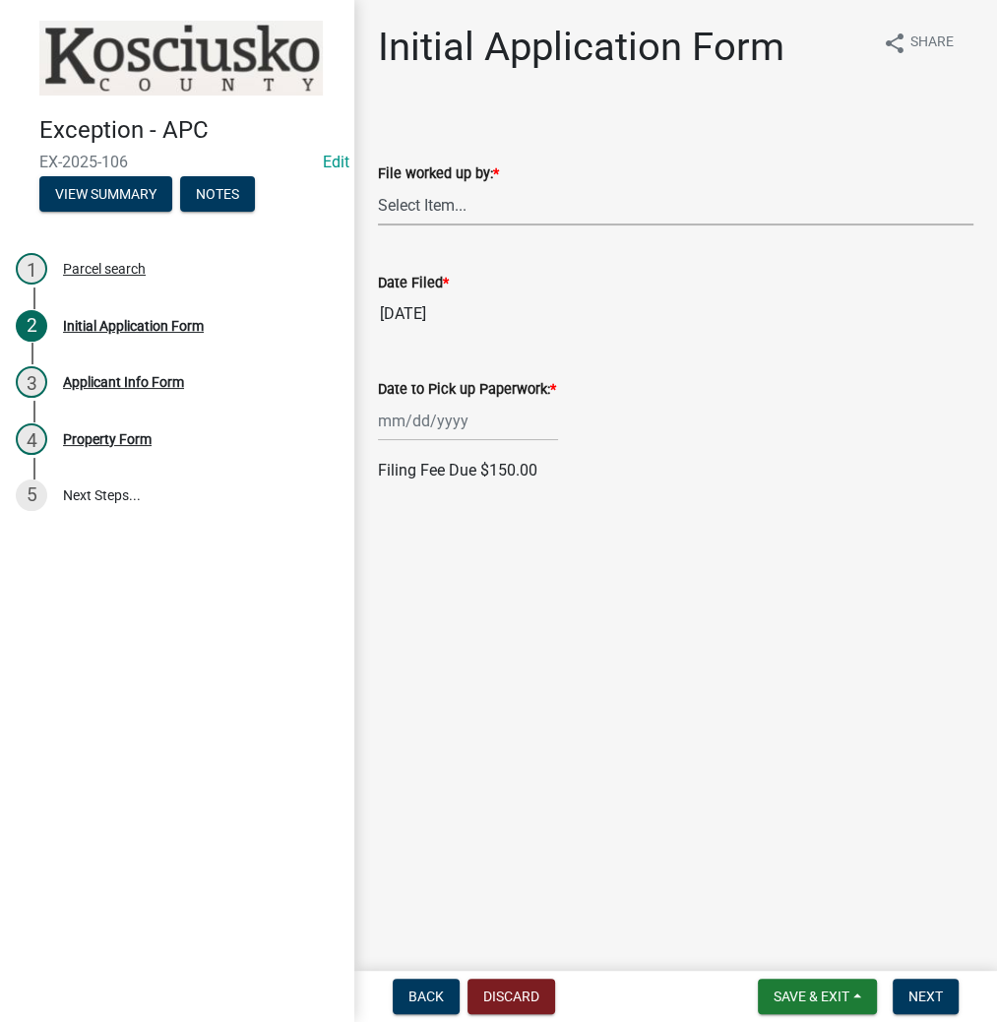
click at [445, 205] on select "Select Item... MMS LT AT CS [PERSON_NAME]" at bounding box center [675, 205] width 595 height 40
click at [378, 185] on select "Select Item... MMS LT AT CS [PERSON_NAME]" at bounding box center [675, 205] width 595 height 40
select select "fc758b50-acba-4166-9f24-5248f0f78016"
click at [417, 419] on div at bounding box center [468, 421] width 180 height 40
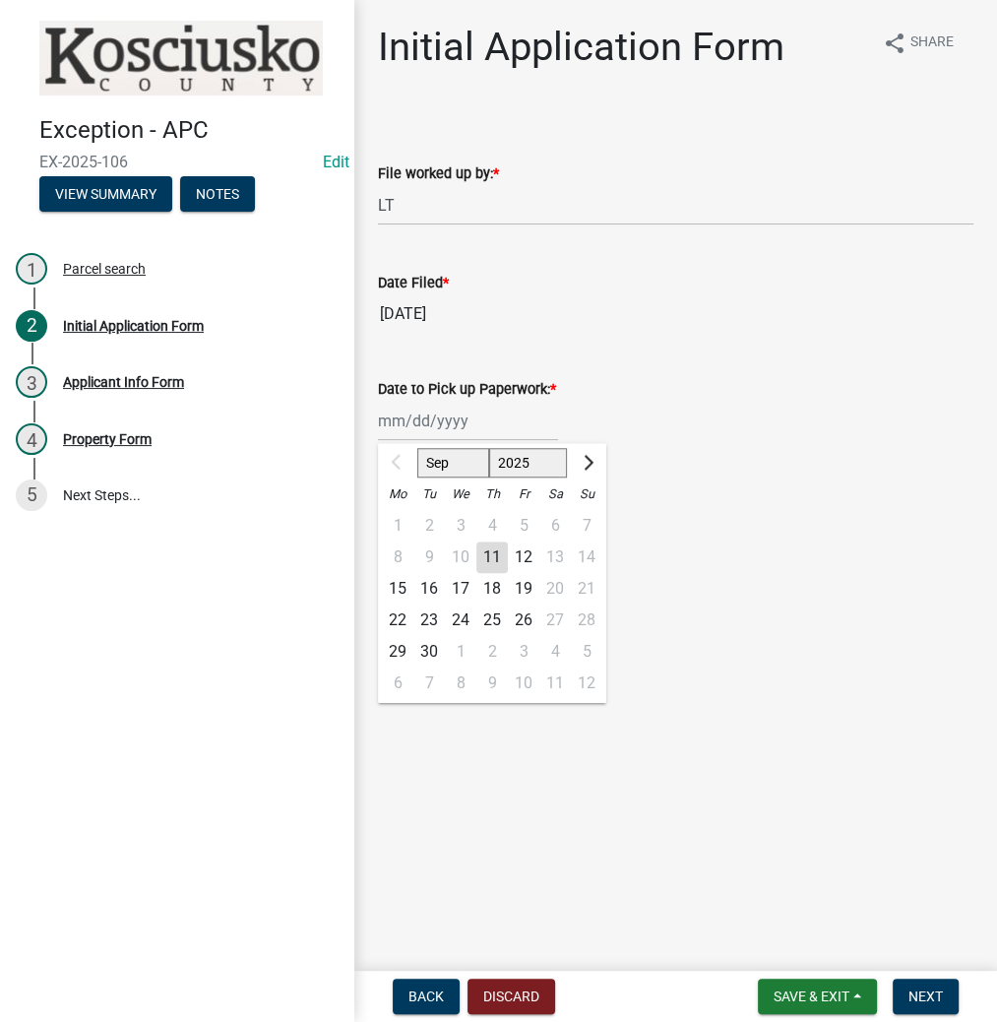
click at [398, 627] on div "22" at bounding box center [397, 619] width 31 height 31
type input "[DATE]"
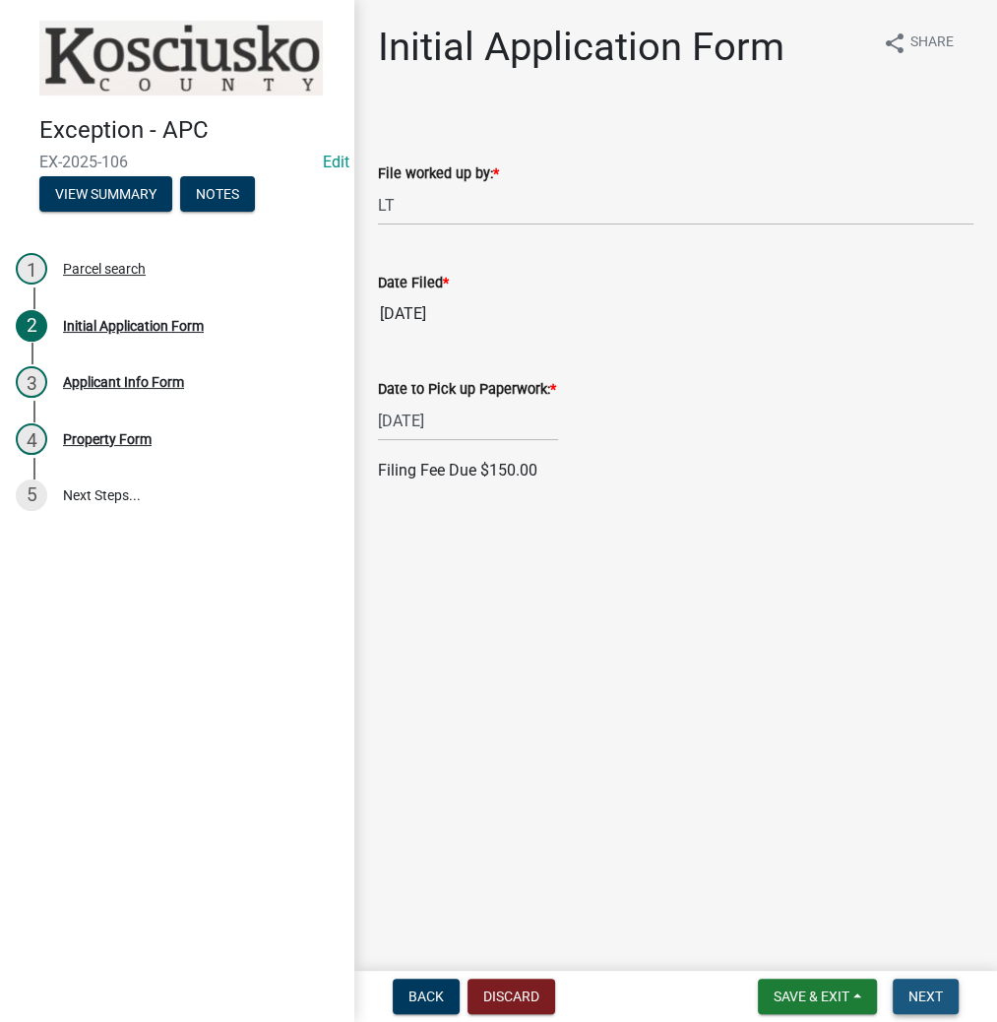
click at [917, 981] on button "Next" at bounding box center [926, 995] width 66 height 35
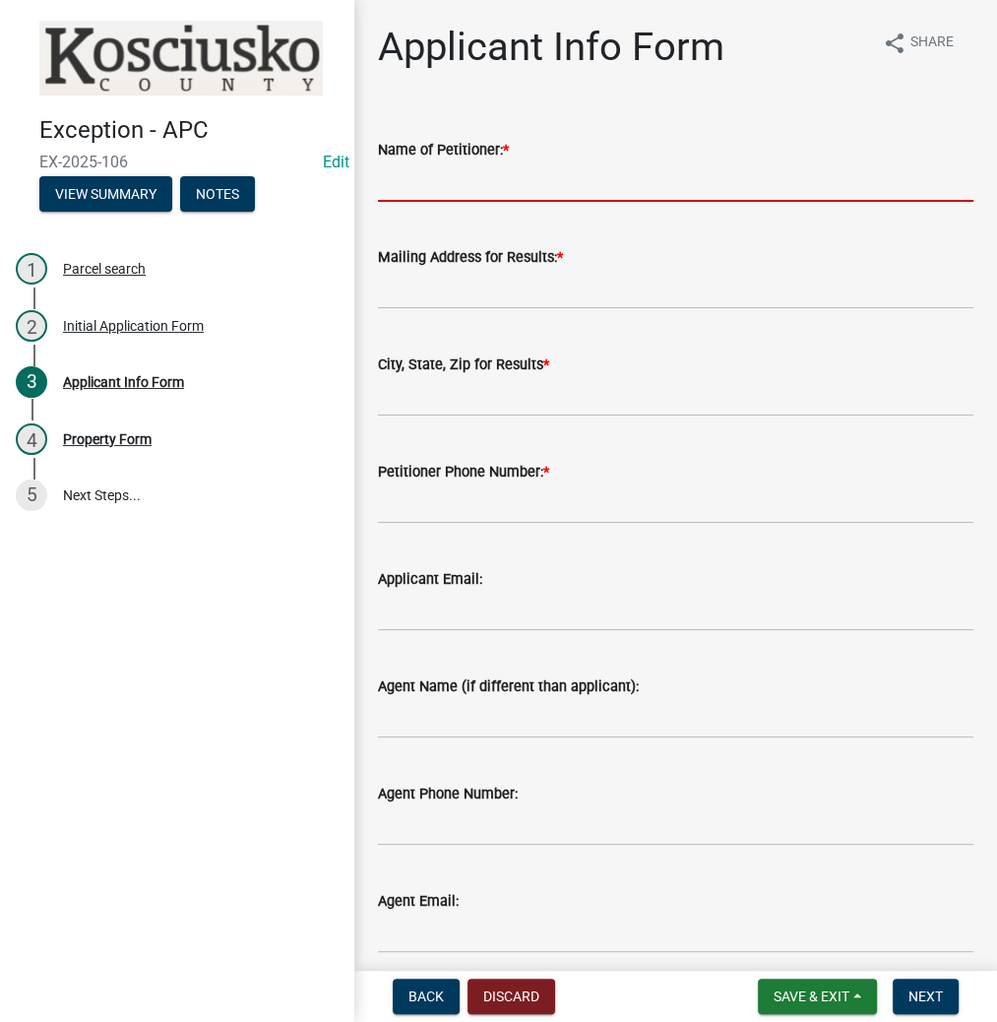
click at [445, 181] on input "Name of Petitioner: *" at bounding box center [675, 181] width 595 height 40
type input "a"
type input "[PERSON_NAME]"
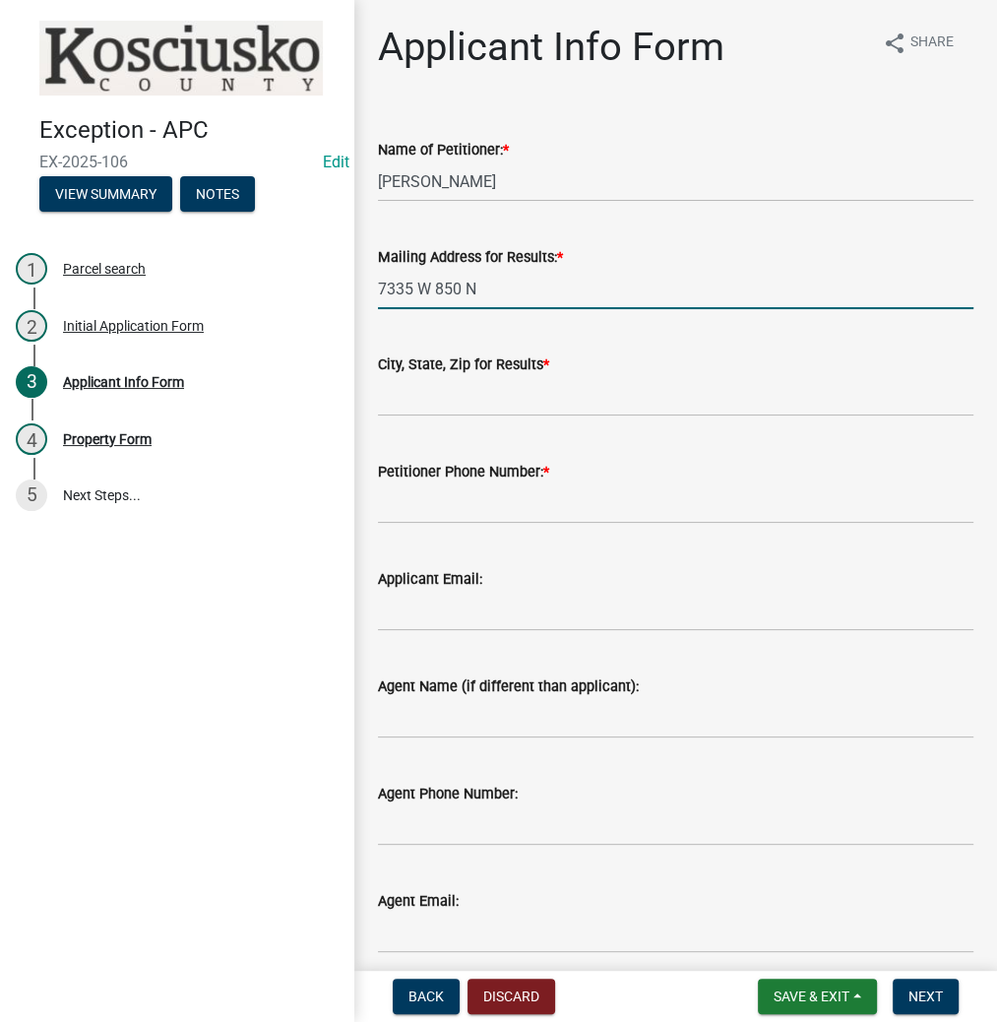
type input "7335 W 850 N"
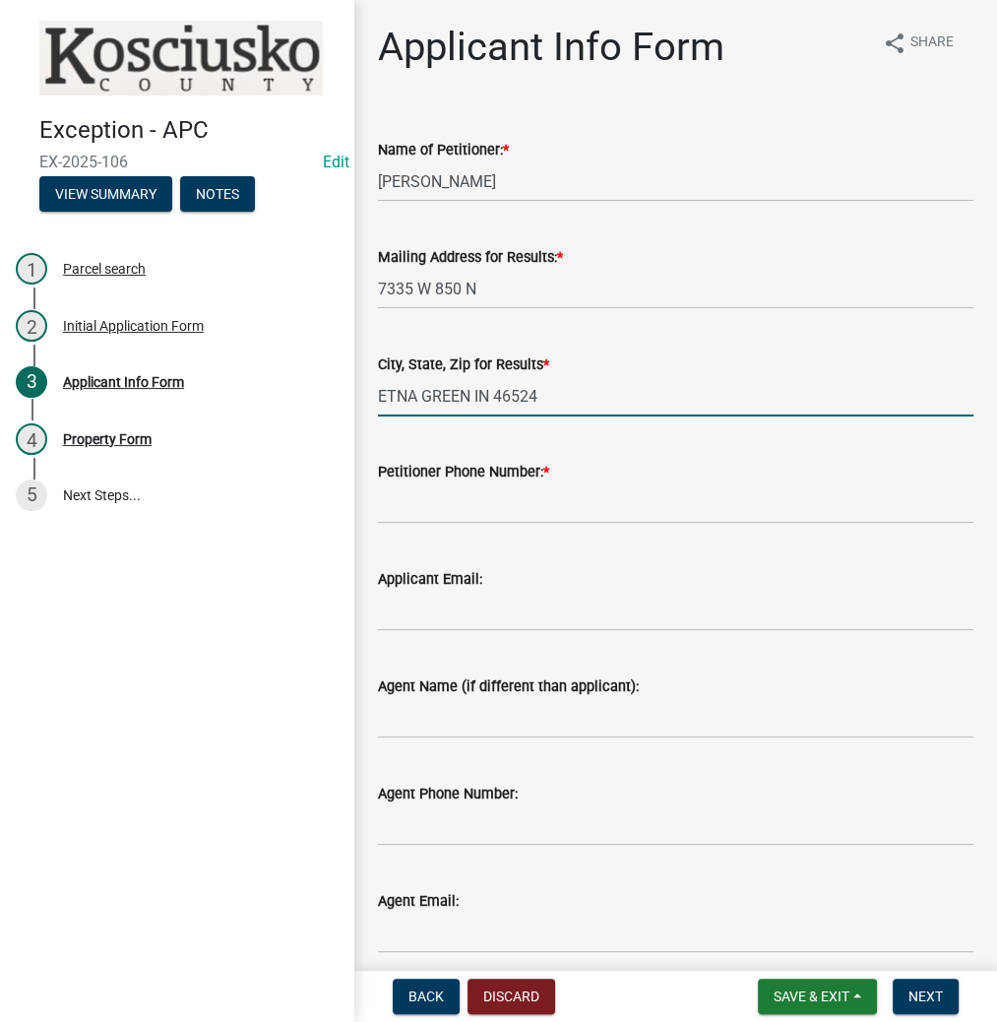
type input "ETNA GREEN IN 46524"
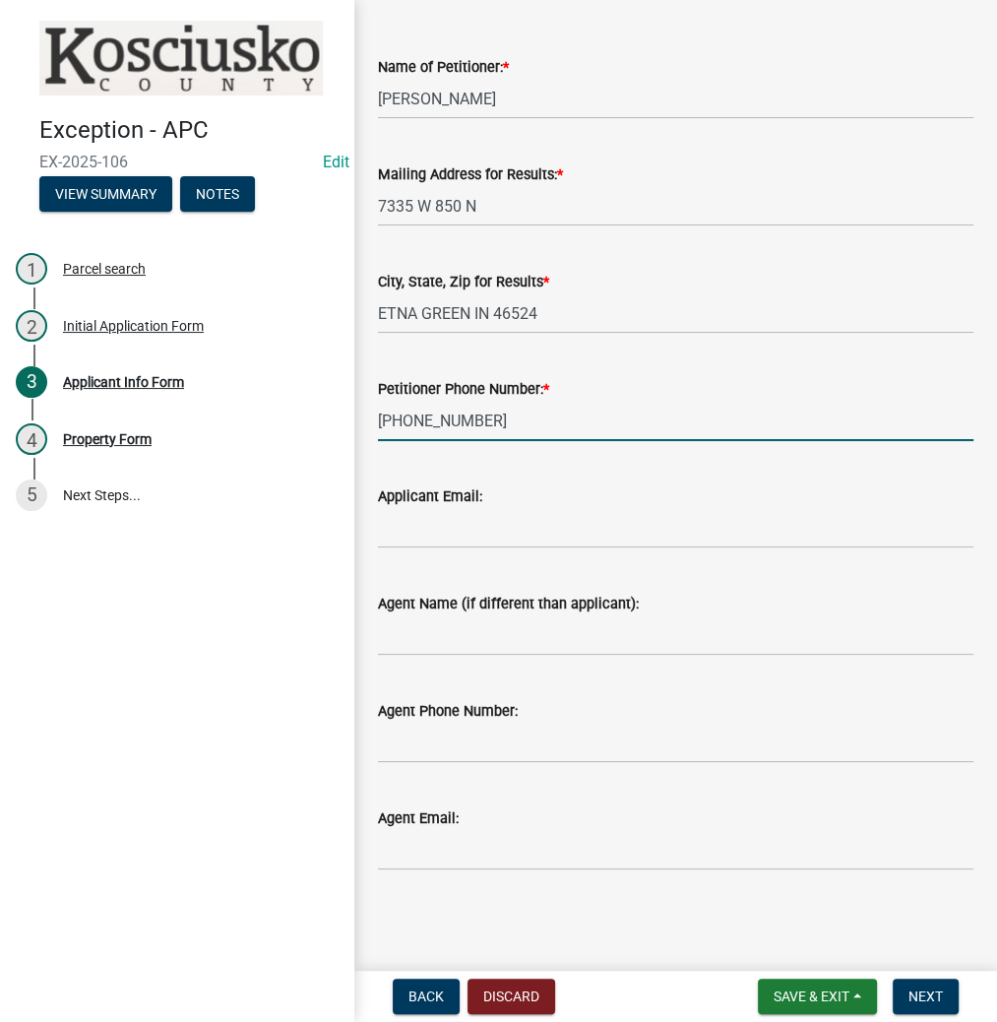
scroll to position [83, 0]
type input "[PHONE_NUMBER]"
click at [931, 982] on button "Next" at bounding box center [926, 995] width 66 height 35
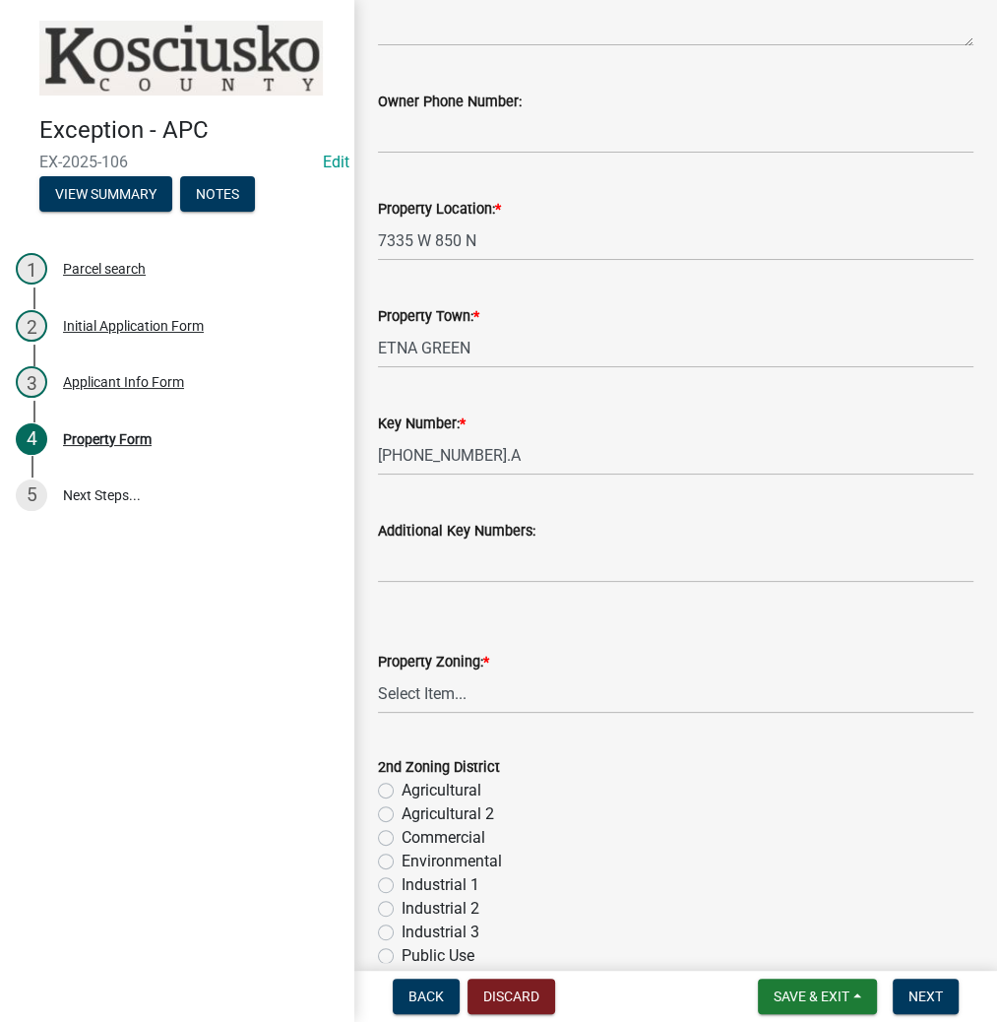
scroll to position [472, 0]
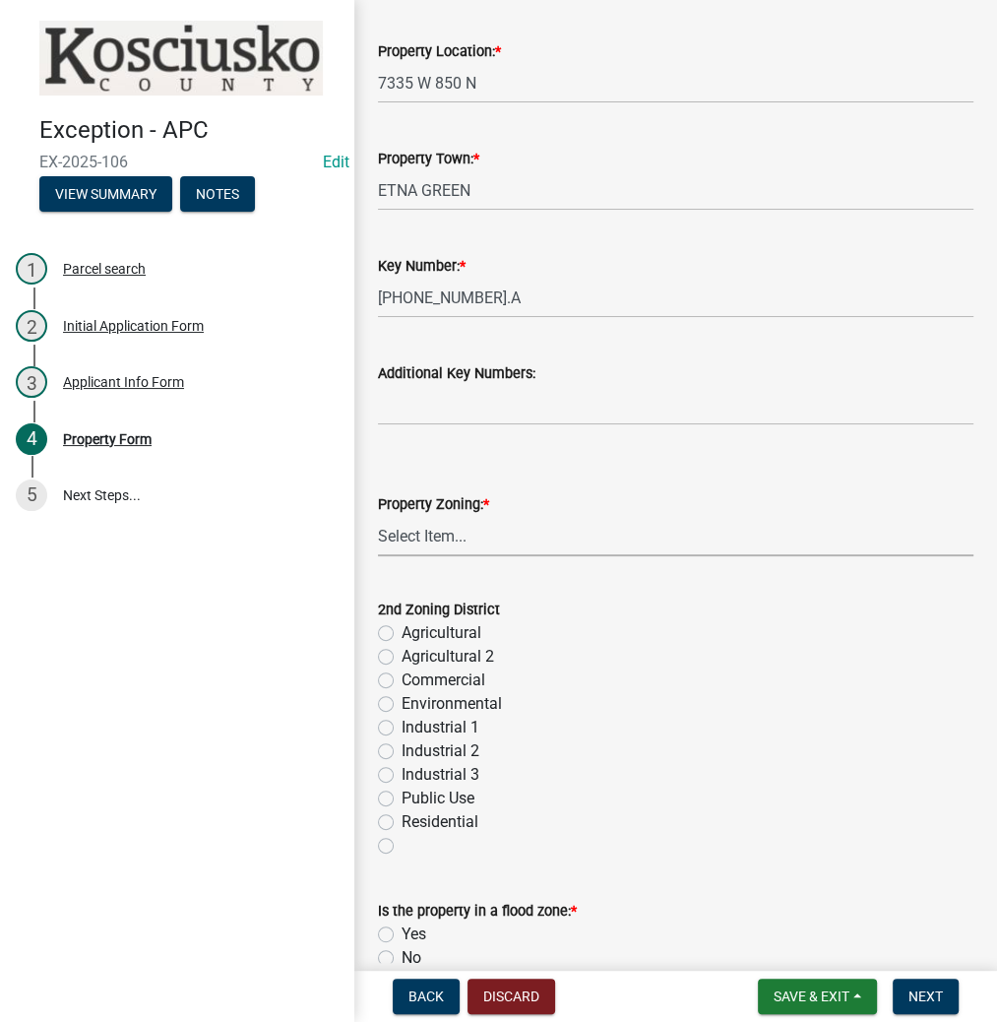
click at [465, 539] on select "Select Item... Agricultural Agricultural 2 Commercial Environmental Industrial …" at bounding box center [675, 536] width 595 height 40
click at [378, 516] on select "Select Item... Agricultural Agricultural 2 Commercial Environmental Industrial …" at bounding box center [675, 536] width 595 height 40
select select "ea119d11-e52e-4559-b746-af06211fe819"
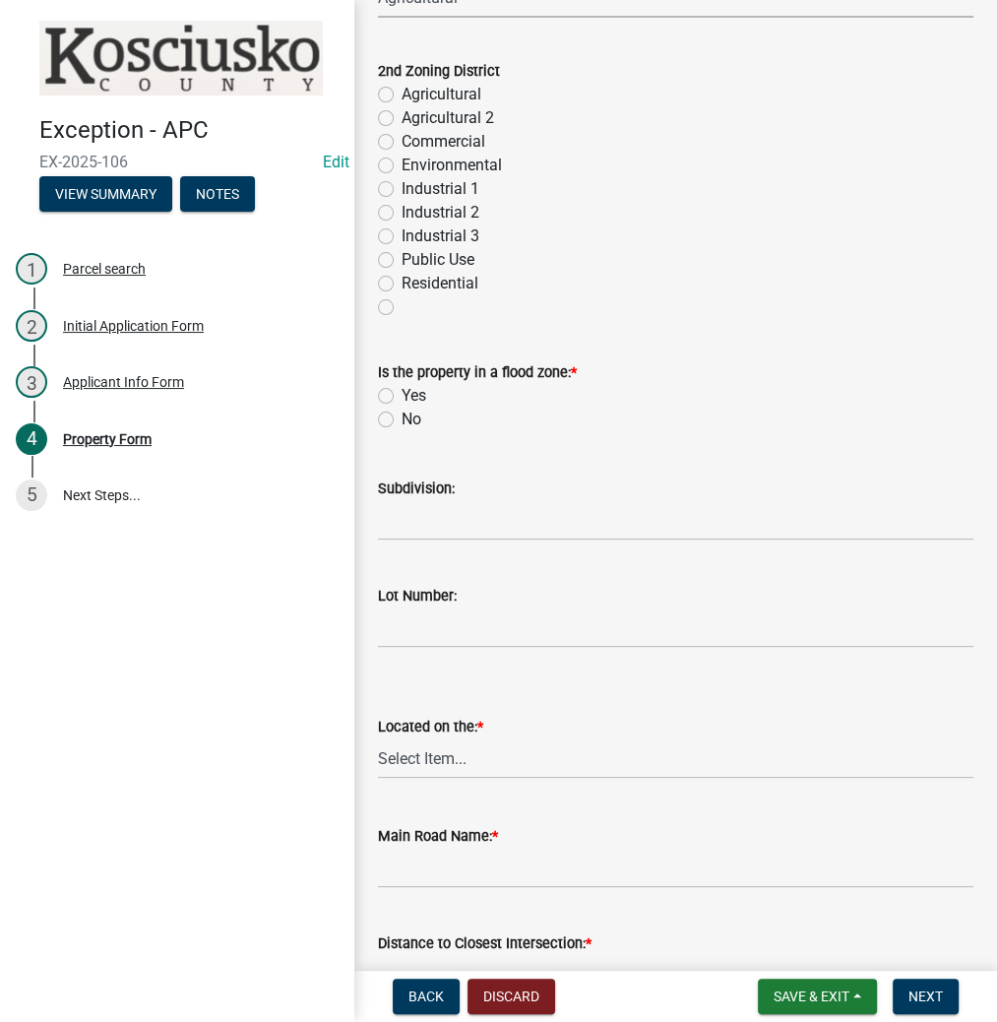
scroll to position [1024, 0]
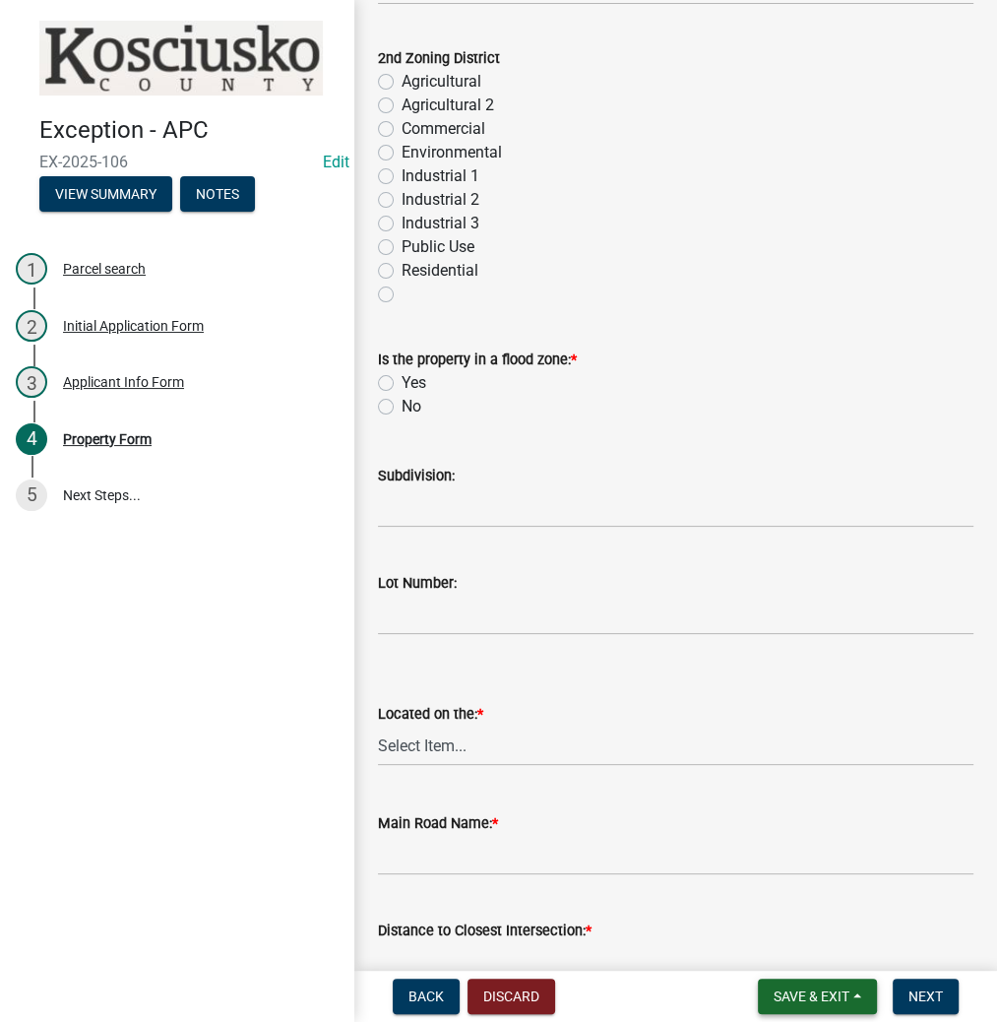
click at [794, 991] on span "Save & Exit" at bounding box center [812, 996] width 76 height 16
click at [781, 937] on button "Save & Exit" at bounding box center [797, 944] width 157 height 47
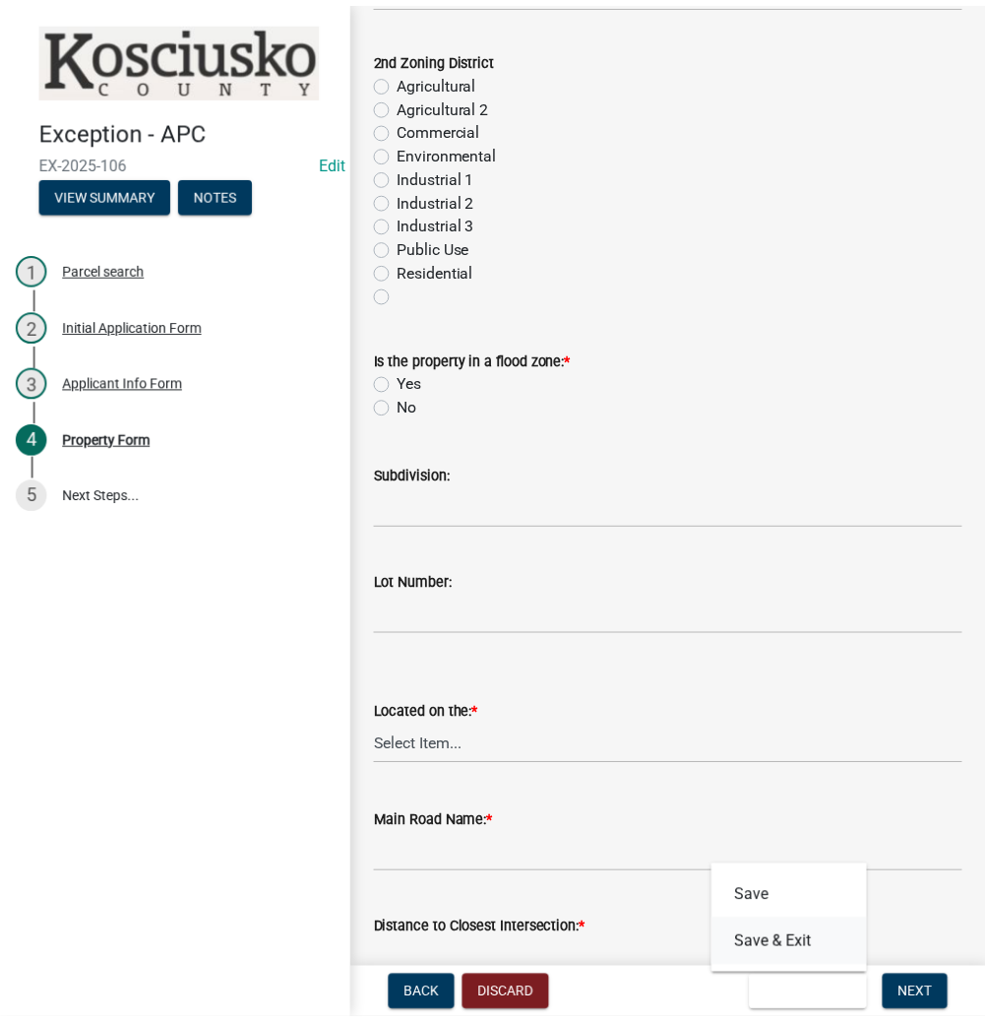
scroll to position [0, 0]
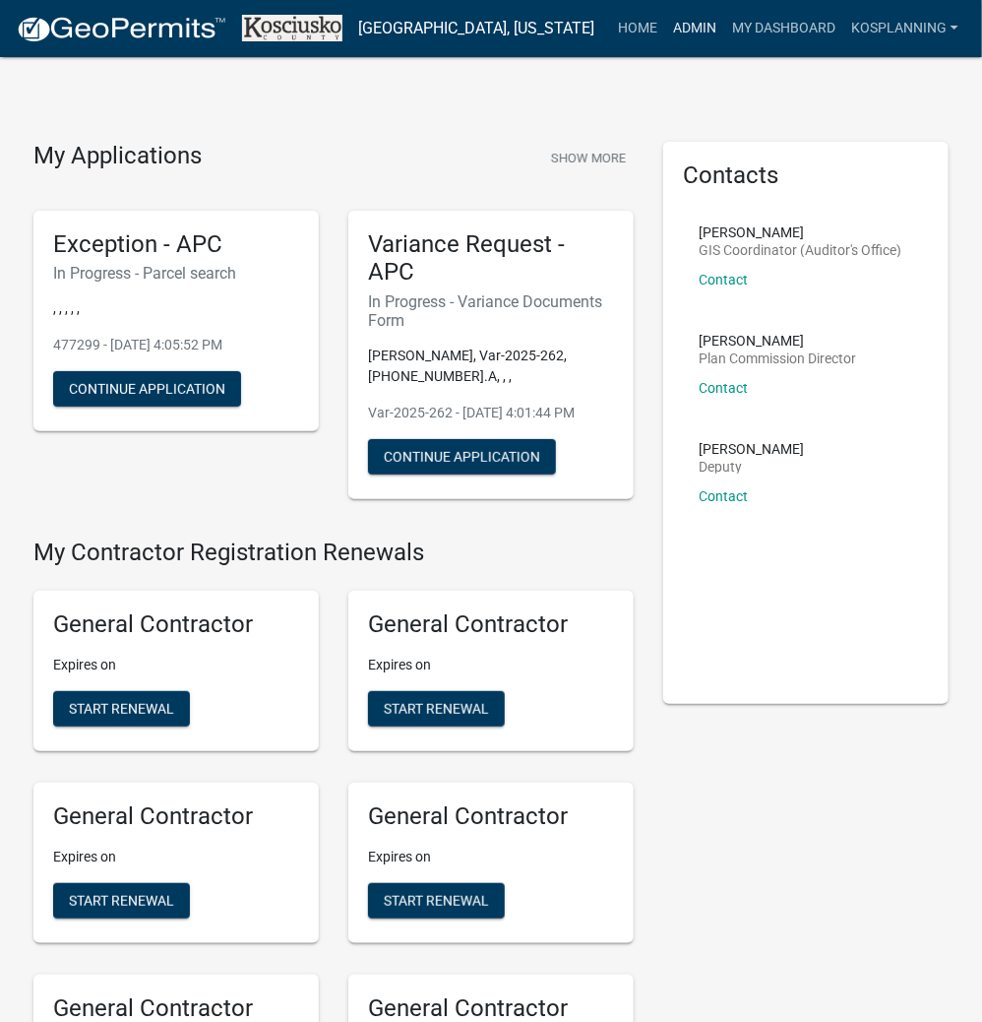
click at [697, 27] on link "Admin" at bounding box center [694, 28] width 59 height 37
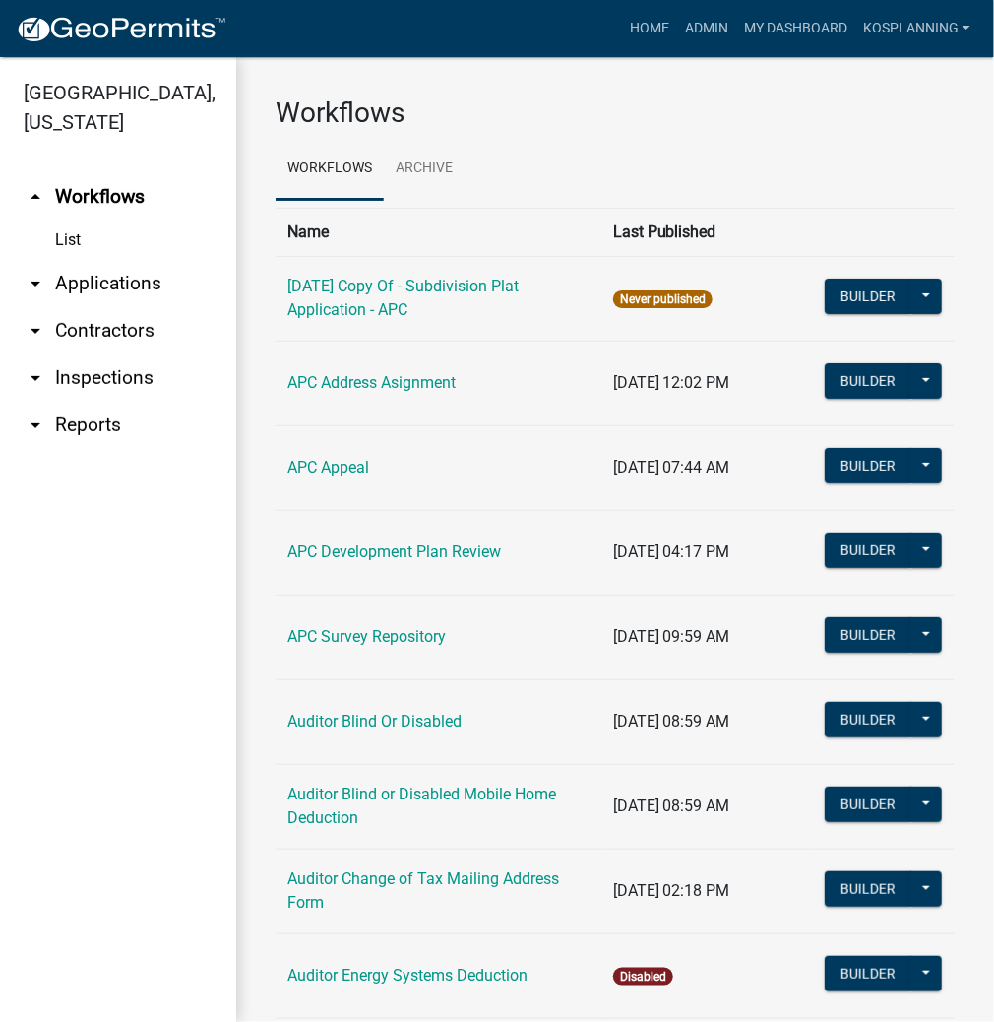
click at [107, 280] on link "arrow_drop_down Applications" at bounding box center [118, 283] width 236 height 47
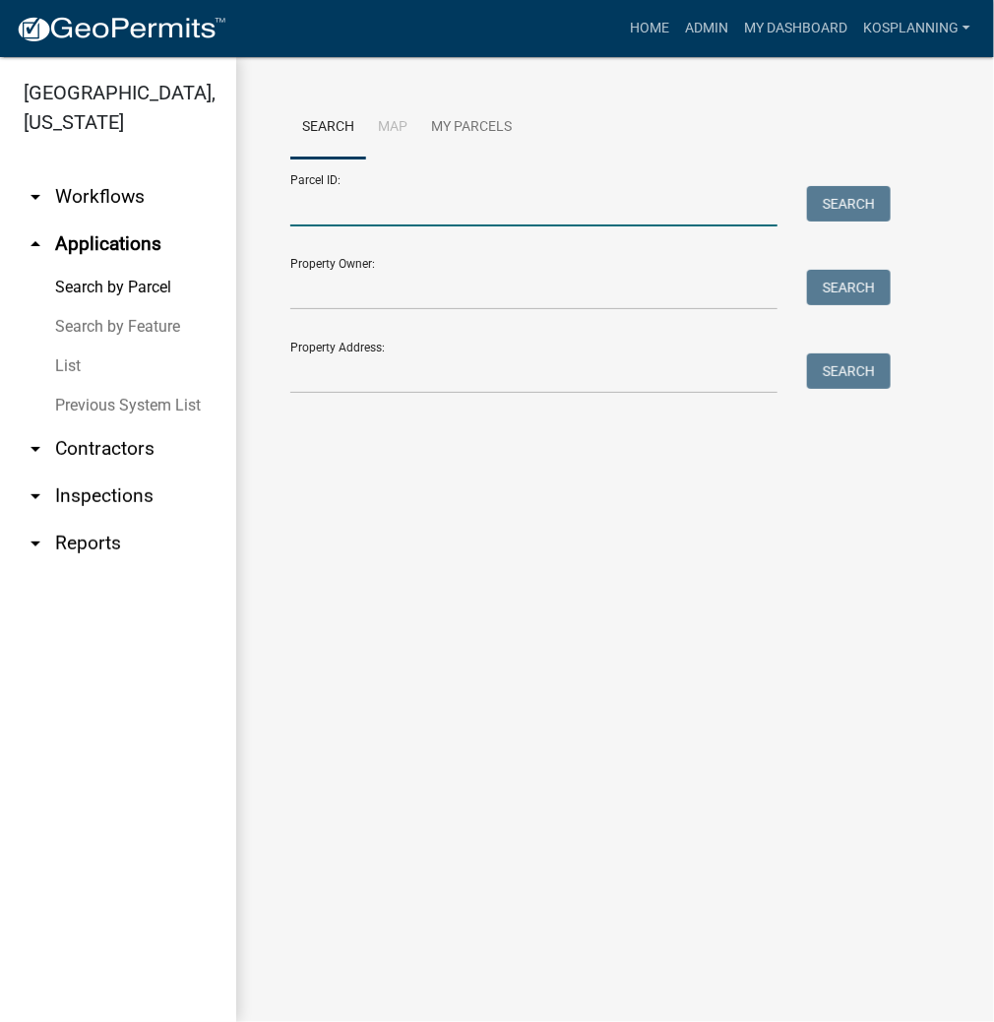
click at [361, 209] on input "Parcel ID:" at bounding box center [533, 206] width 487 height 40
click at [342, 234] on form "Parcel ID: Search Property Owner: Search Property Address: Search" at bounding box center [585, 275] width 590 height 235
click at [347, 209] on input "Parcel ID:" at bounding box center [533, 206] width 487 height 40
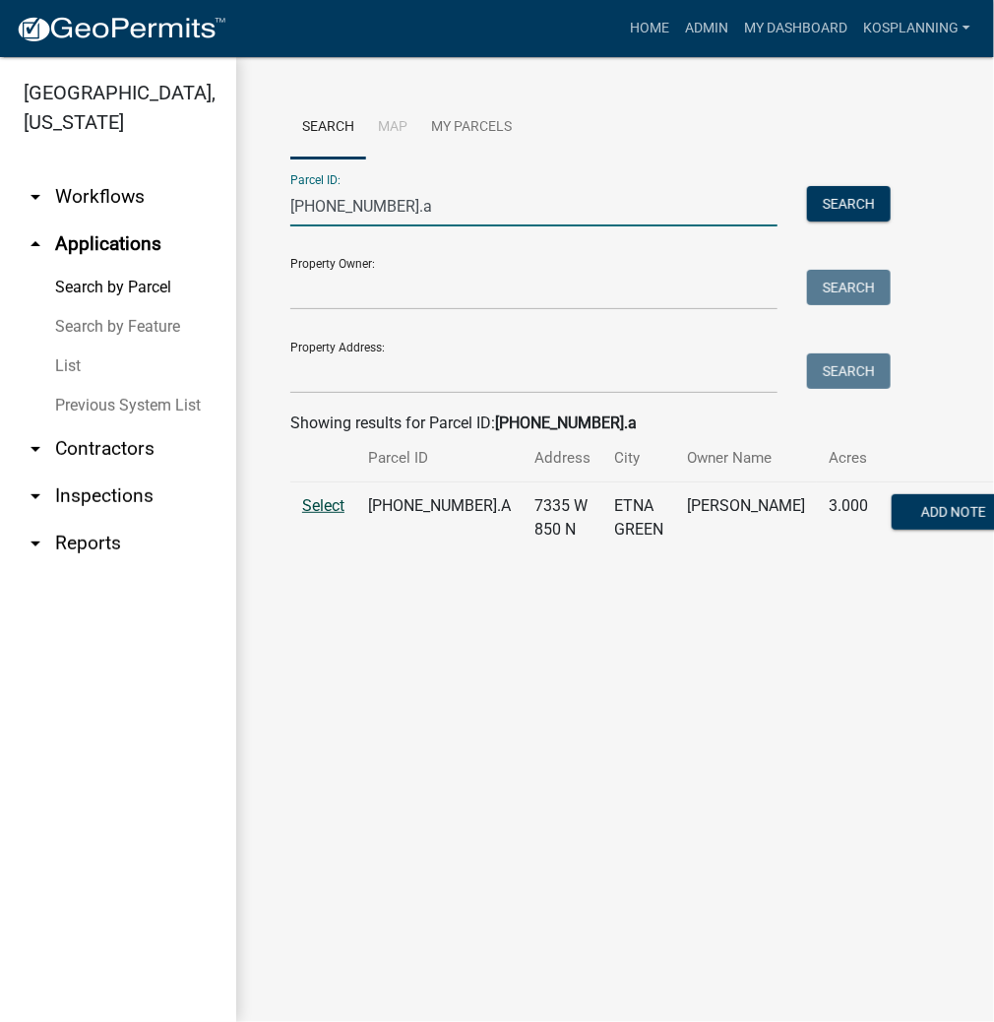
type input "[PHONE_NUMBER].a"
click at [319, 515] on span "Select" at bounding box center [323, 505] width 42 height 19
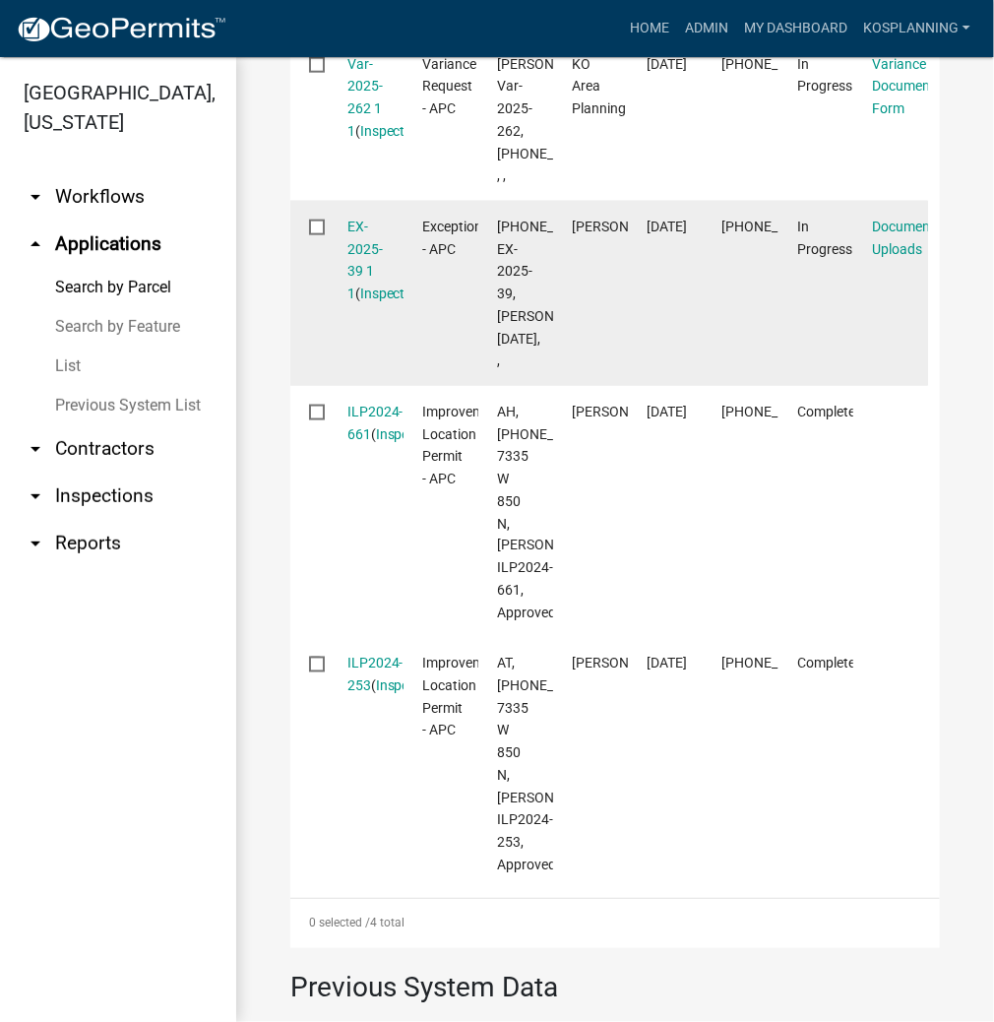
scroll to position [763, 0]
click at [373, 302] on link "EX-2025-39 1 1" at bounding box center [364, 260] width 35 height 83
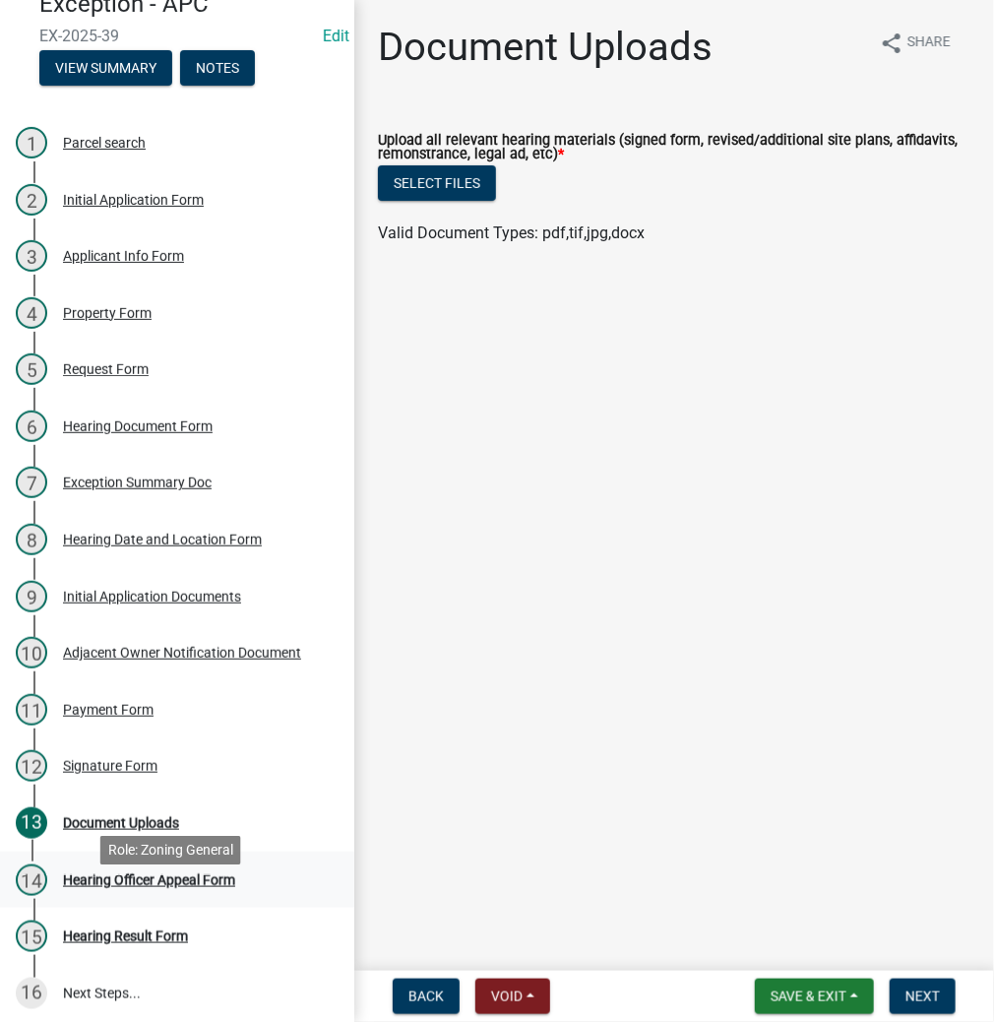
scroll to position [130, 0]
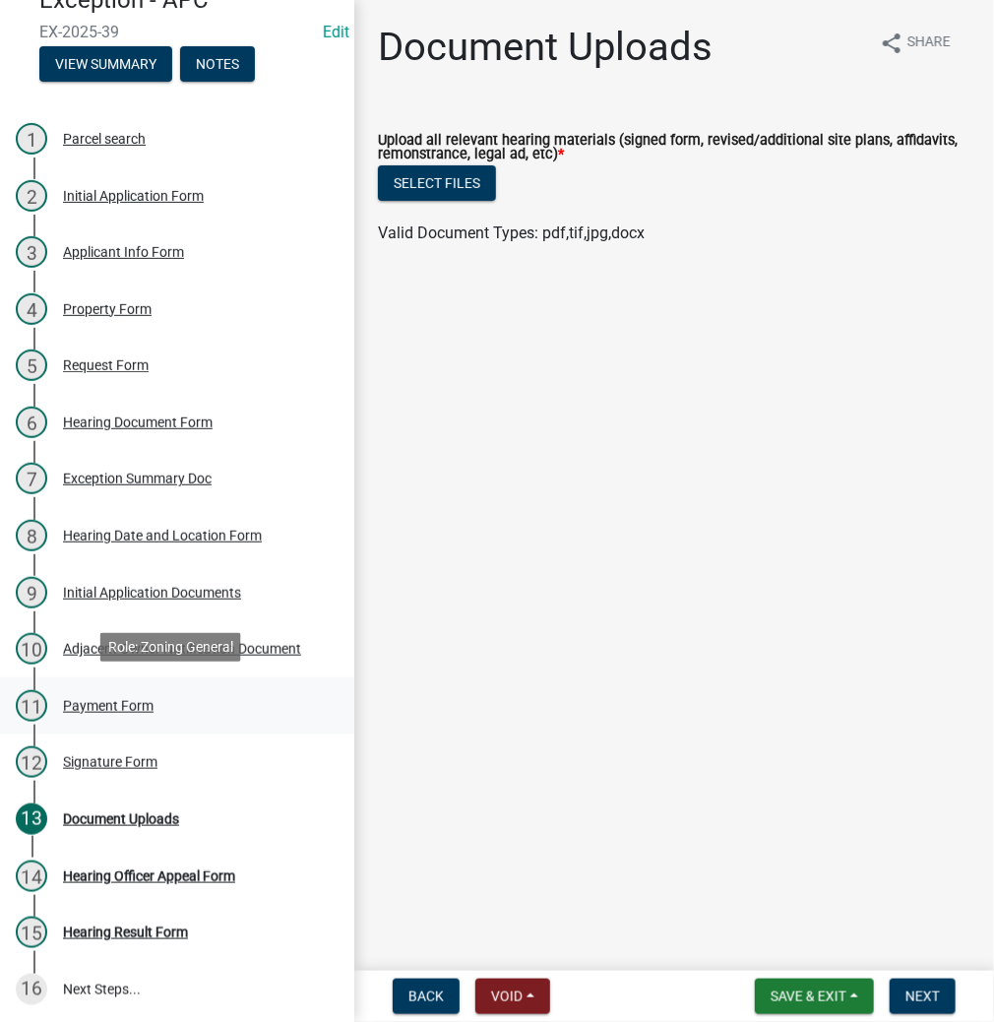
click at [125, 709] on div "Payment Form" at bounding box center [108, 706] width 91 height 14
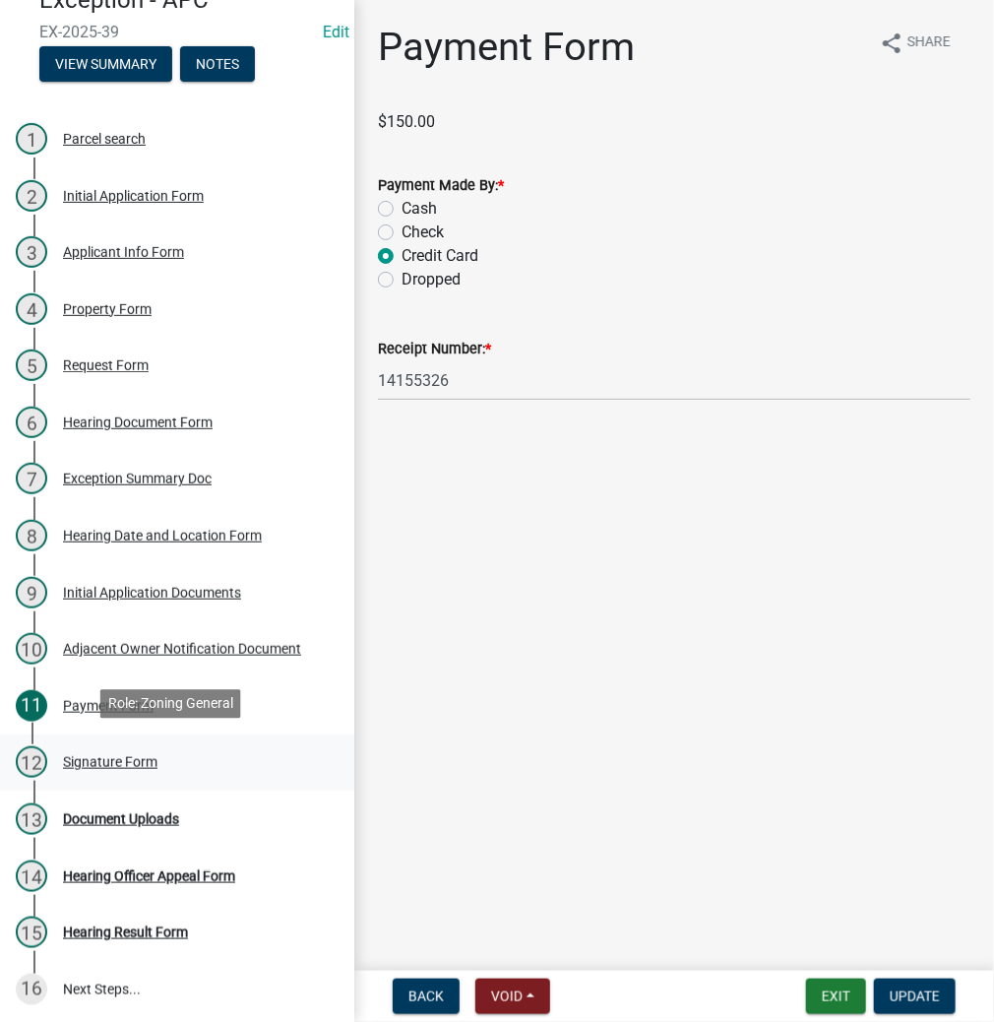
click at [141, 764] on div "Signature Form" at bounding box center [110, 762] width 94 height 14
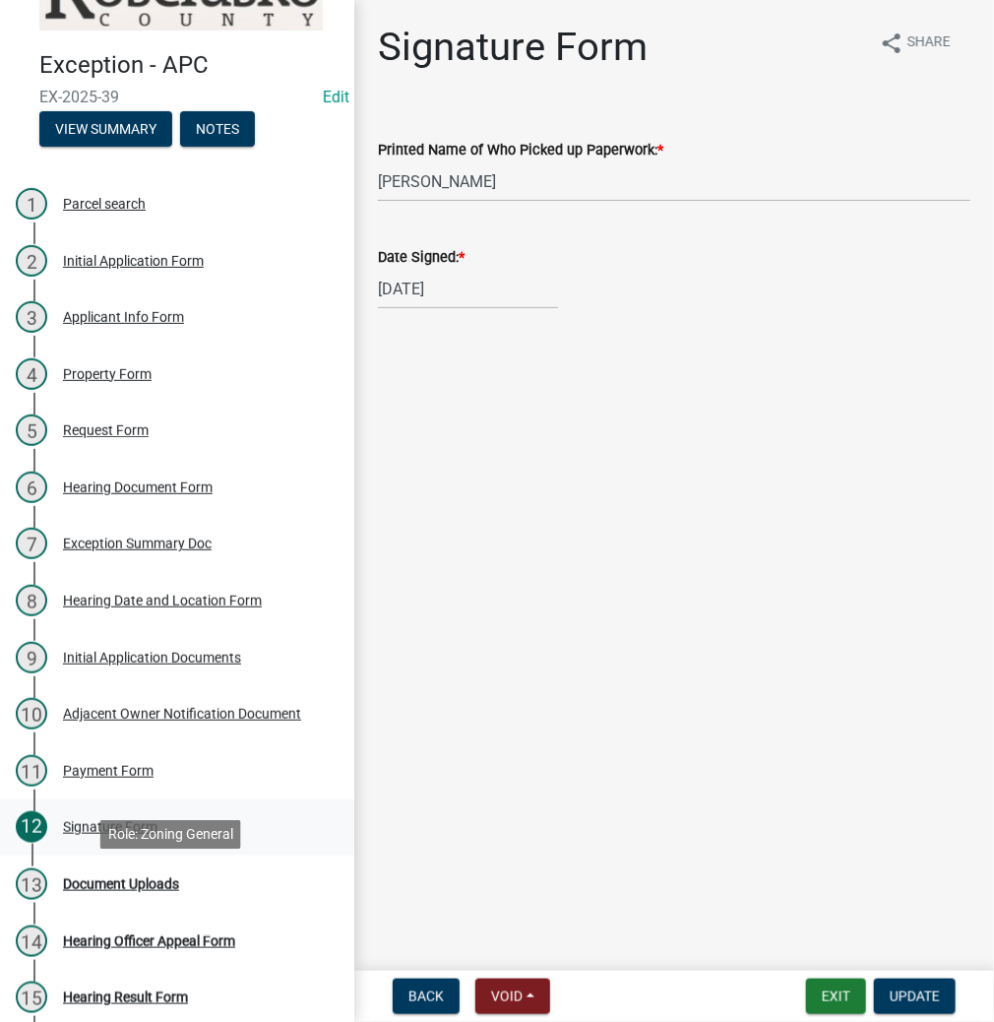
scroll to position [0, 0]
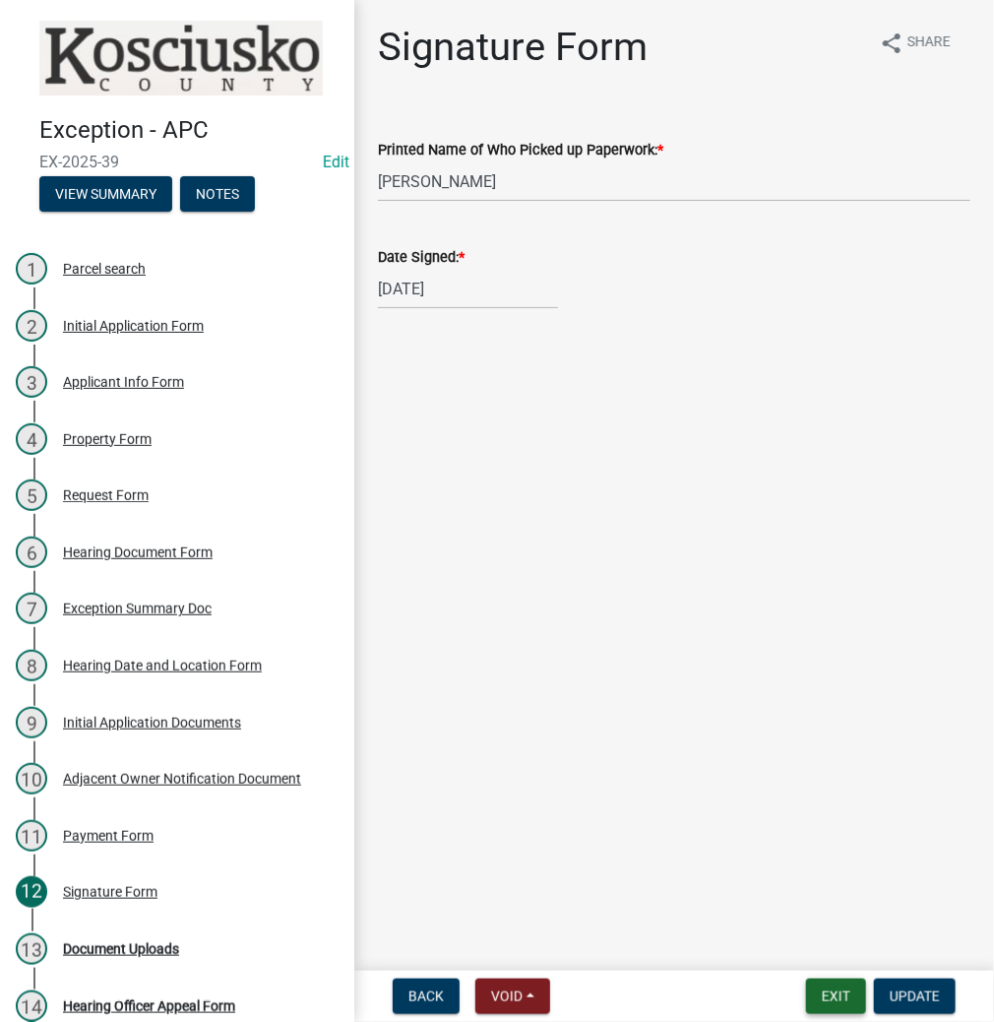
click at [818, 993] on button "Exit" at bounding box center [836, 995] width 60 height 35
